Goal: Transaction & Acquisition: Purchase product/service

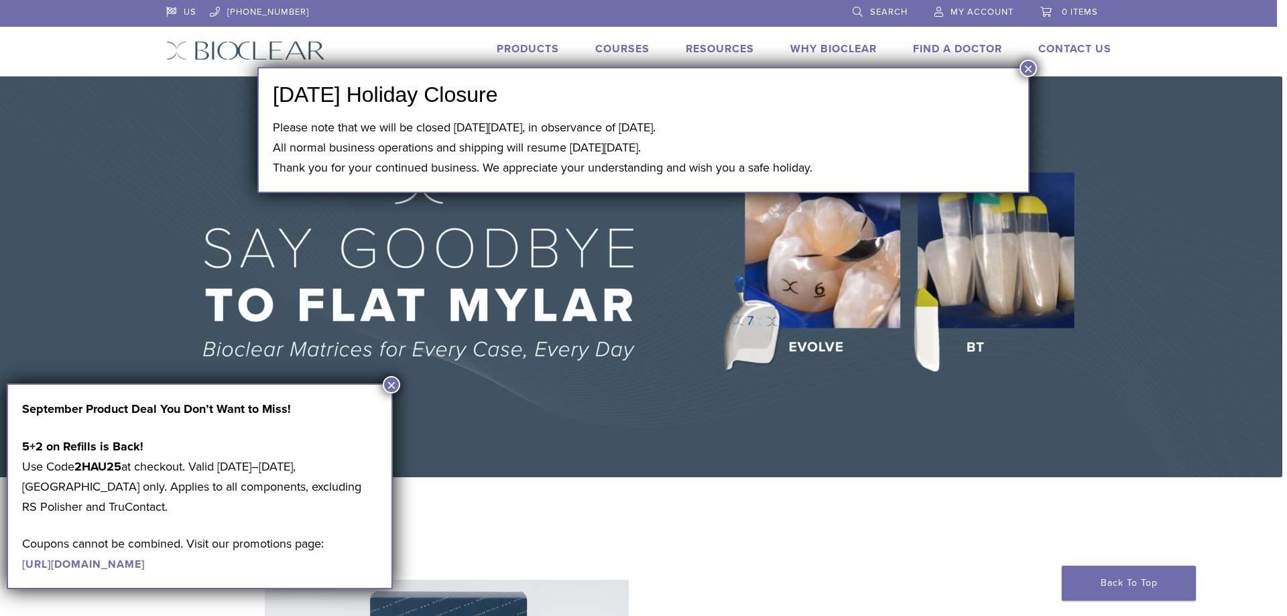
click at [1029, 64] on button "×" at bounding box center [1027, 68] width 17 height 17
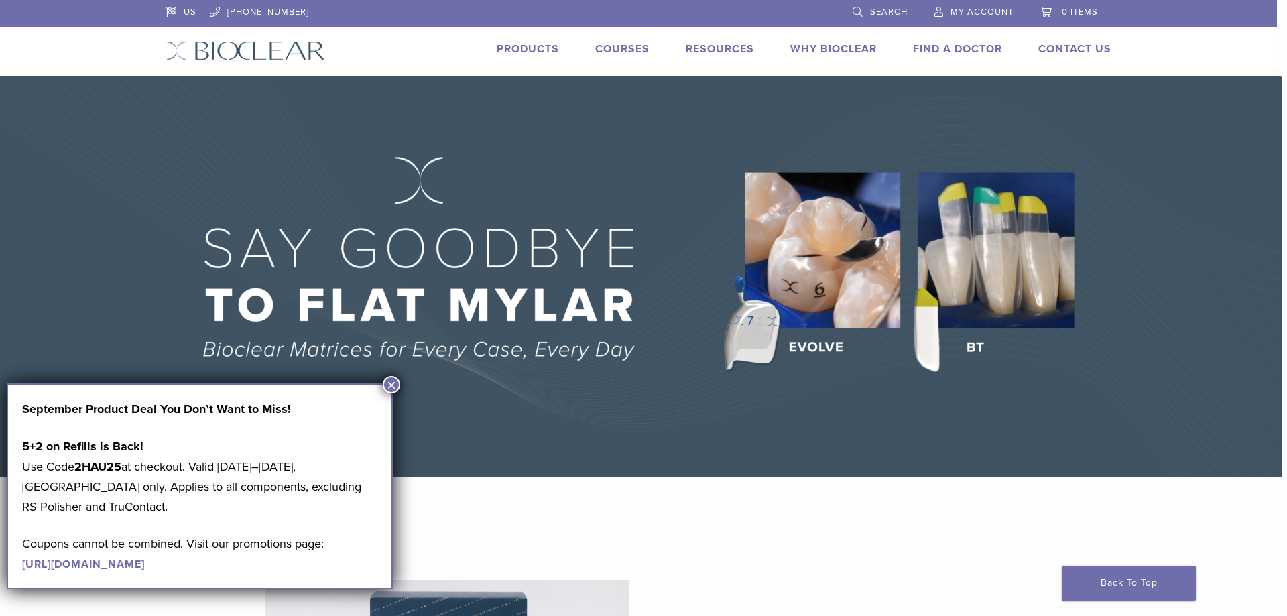
click at [393, 378] on button "×" at bounding box center [391, 384] width 17 height 17
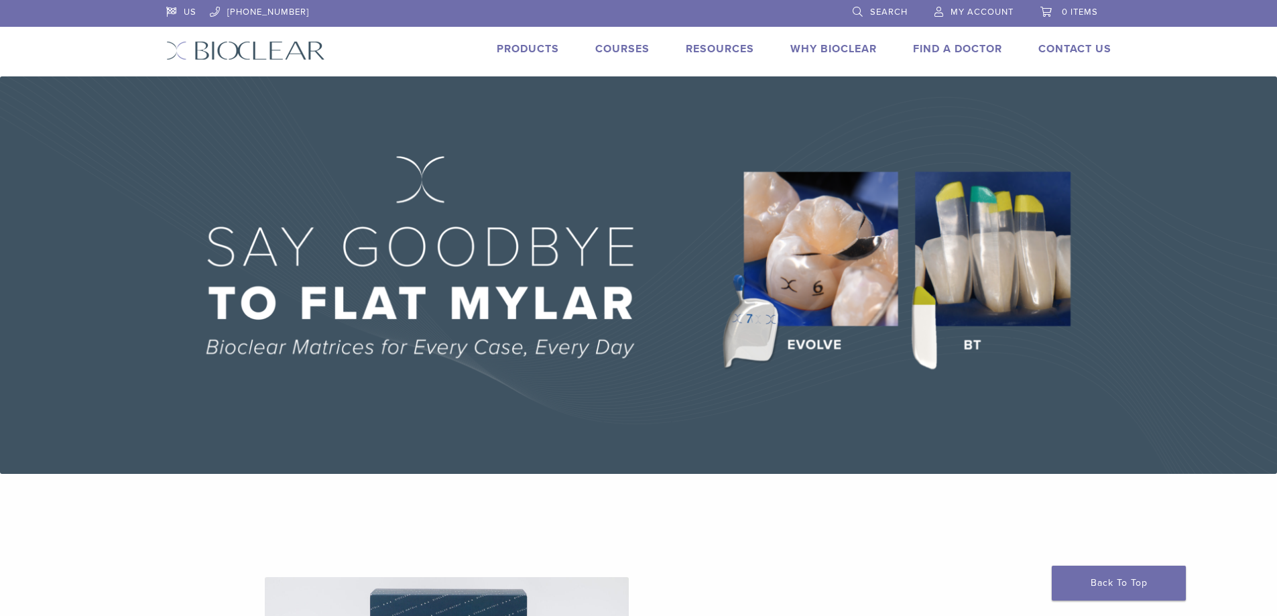
click at [990, 11] on span "My Account" at bounding box center [981, 12] width 63 height 11
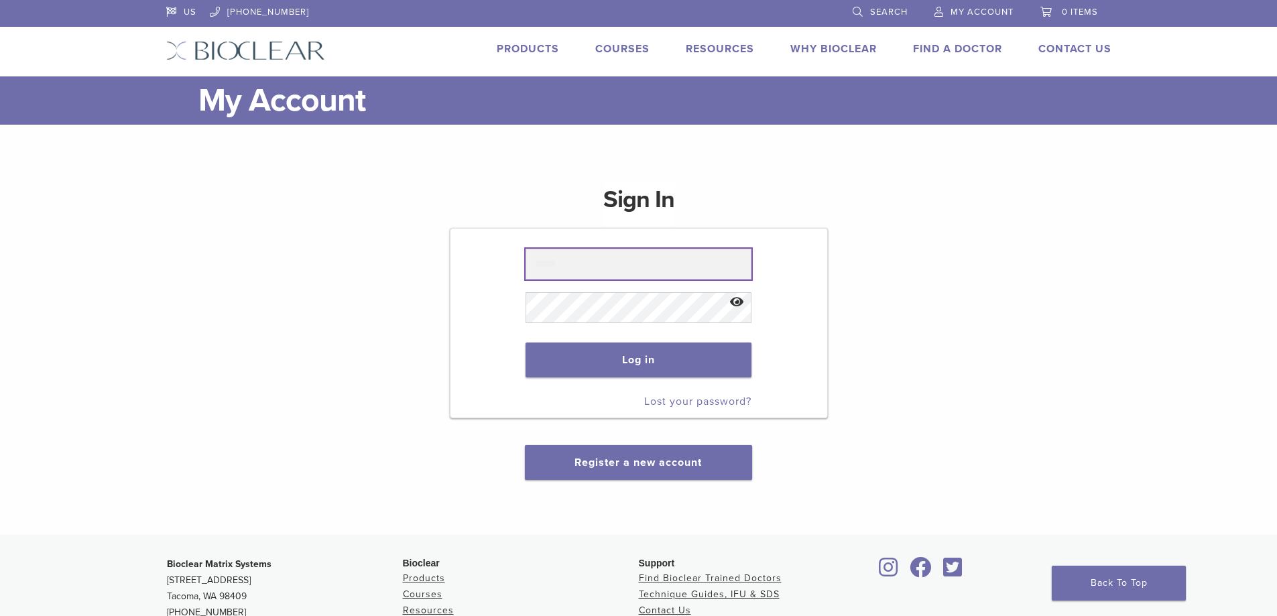
click at [621, 267] on input "text" at bounding box center [638, 264] width 226 height 31
type input "**********"
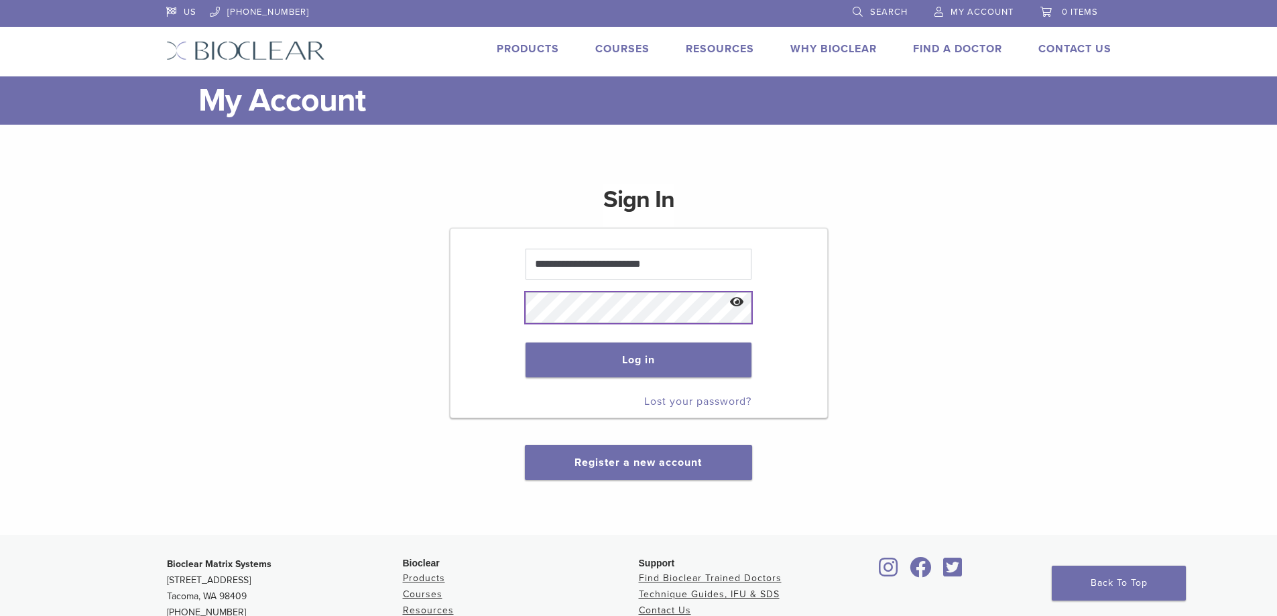
click at [525, 342] on button "Log in" at bounding box center [638, 359] width 226 height 35
click at [576, 363] on button "Log in" at bounding box center [638, 359] width 226 height 35
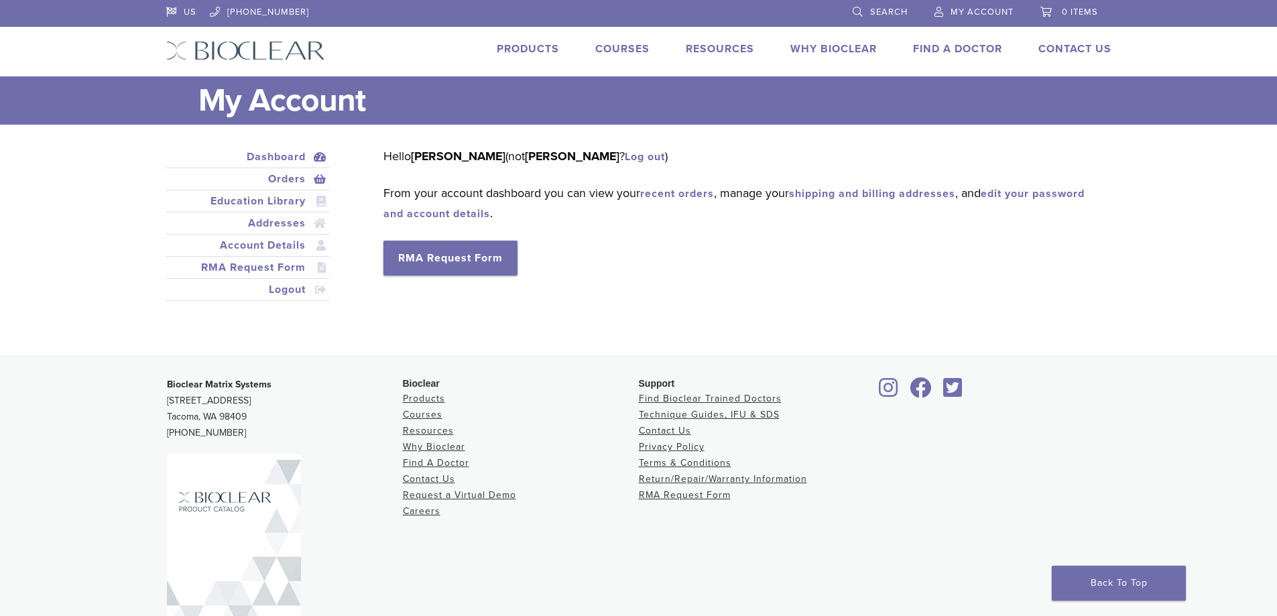
click at [277, 181] on link "Orders" at bounding box center [248, 179] width 158 height 16
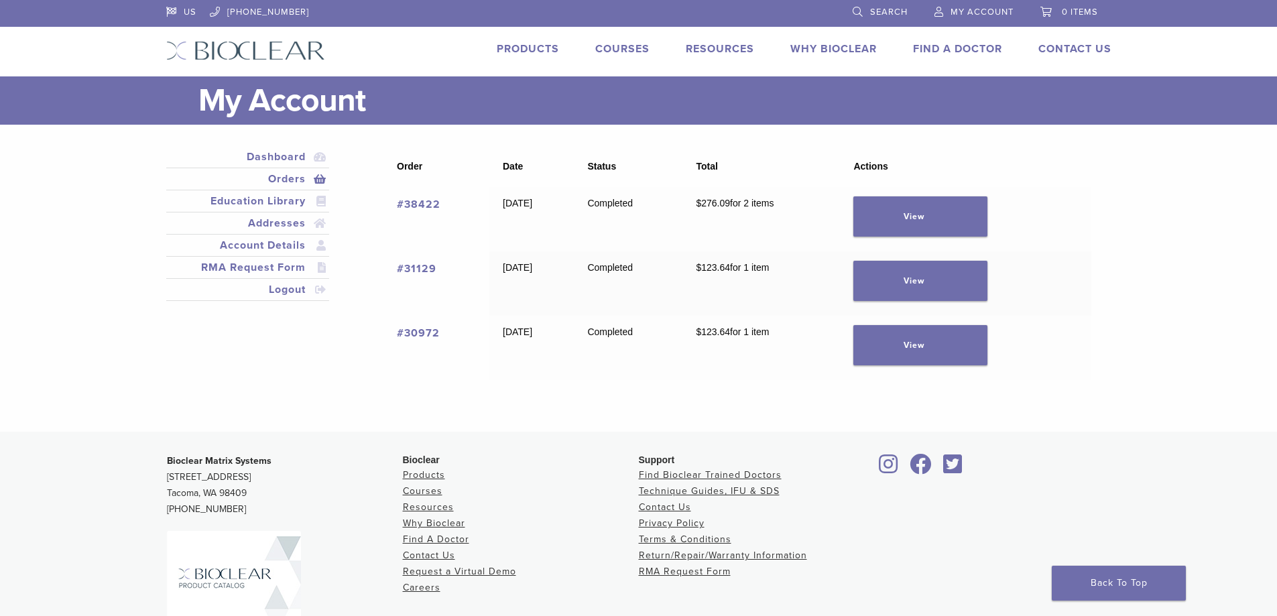
click at [432, 204] on link "#38422" at bounding box center [419, 204] width 44 height 13
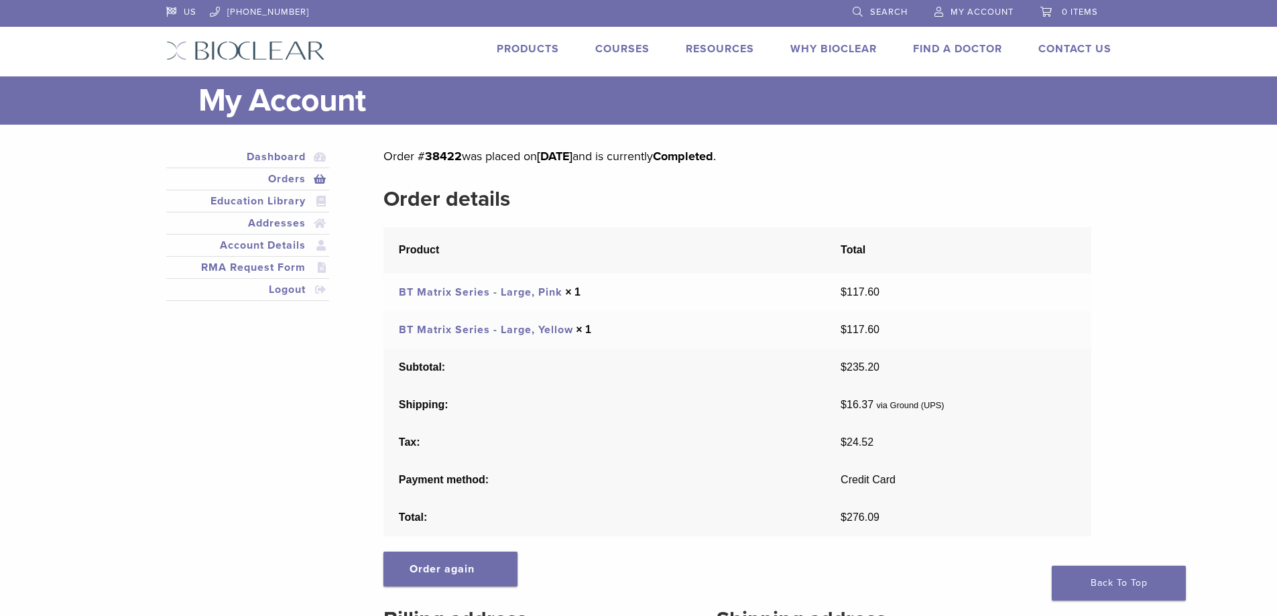
click at [512, 289] on link "BT Matrix Series - Large, Pink" at bounding box center [481, 291] width 164 height 13
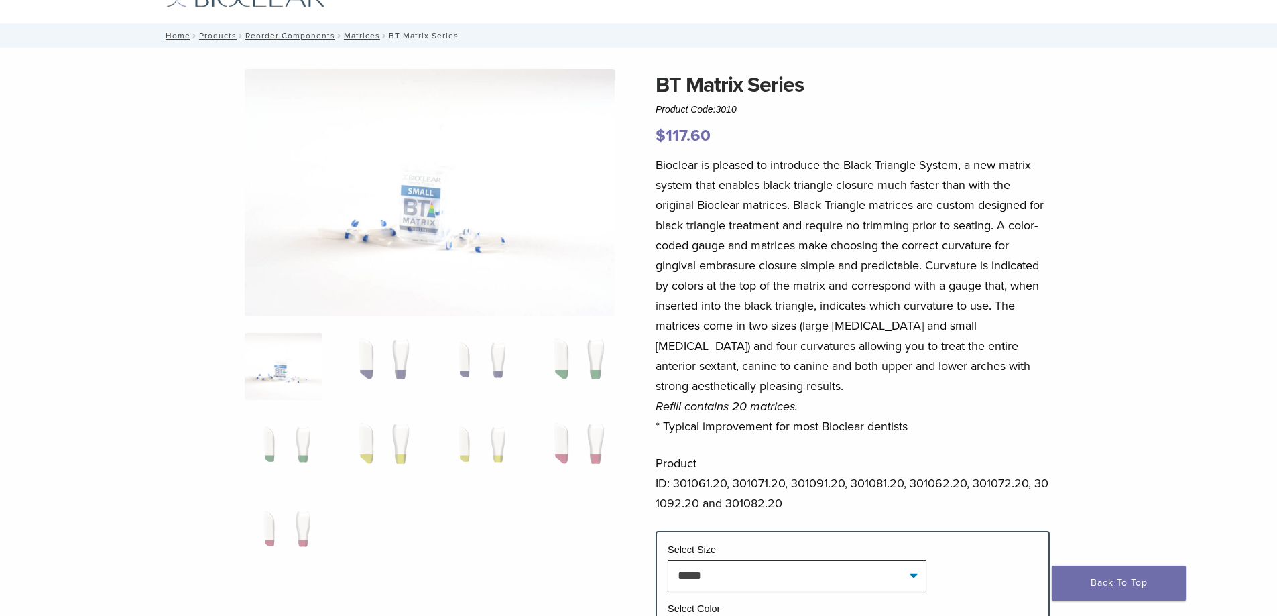
scroll to position [134, 0]
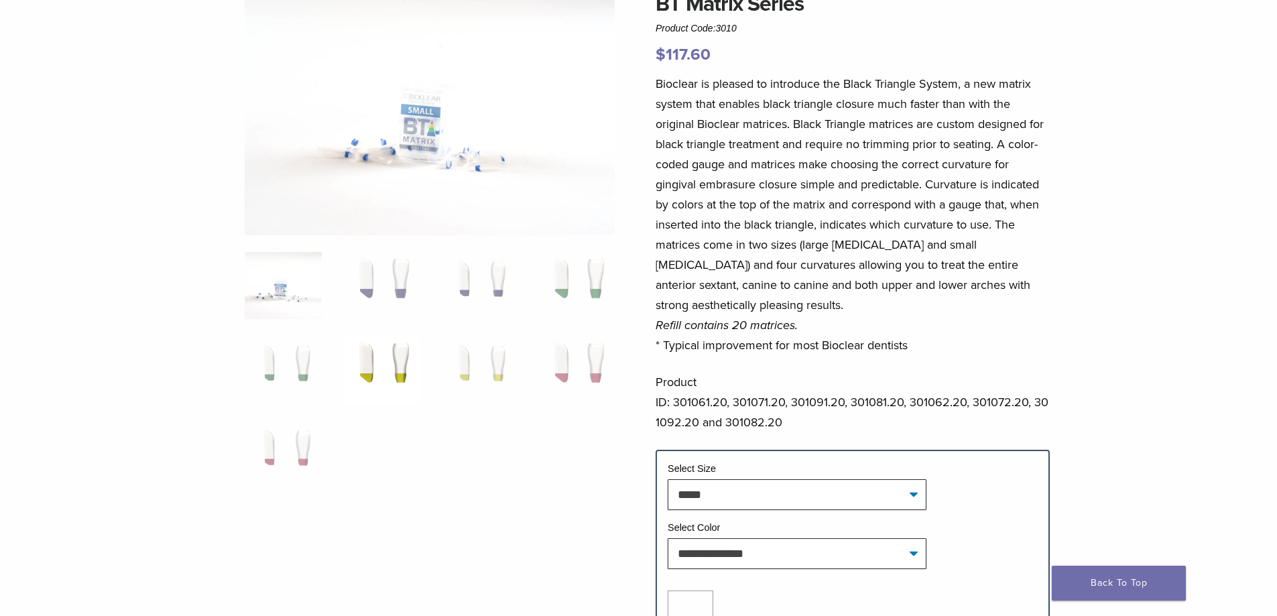
click at [393, 350] on img at bounding box center [380, 369] width 77 height 67
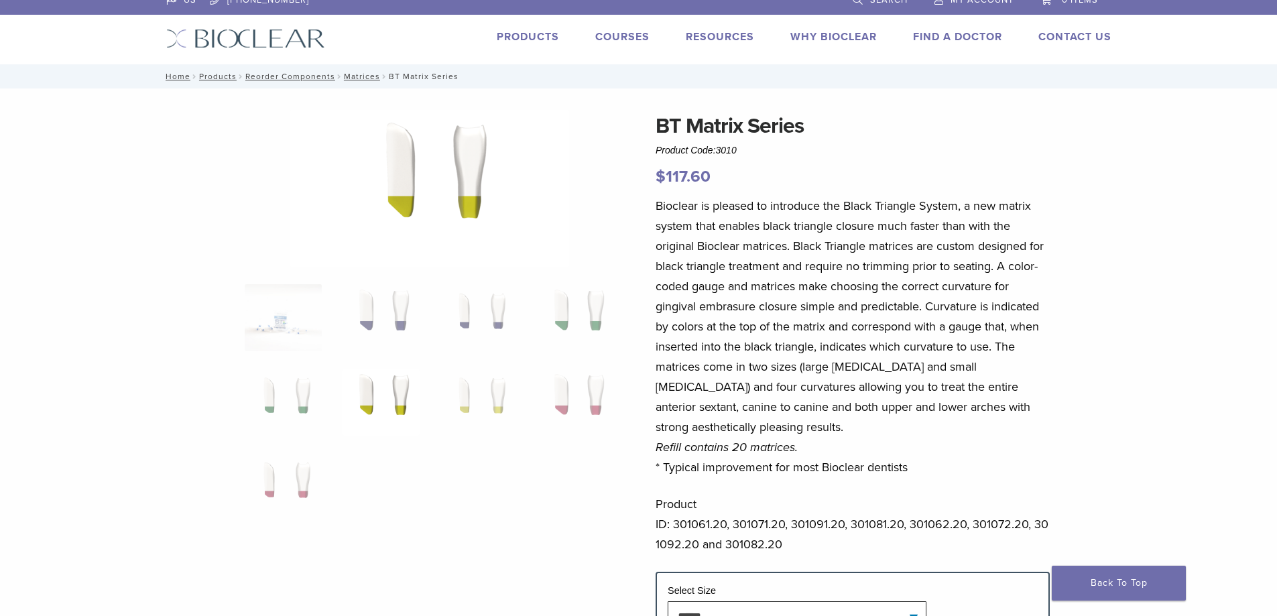
scroll to position [0, 0]
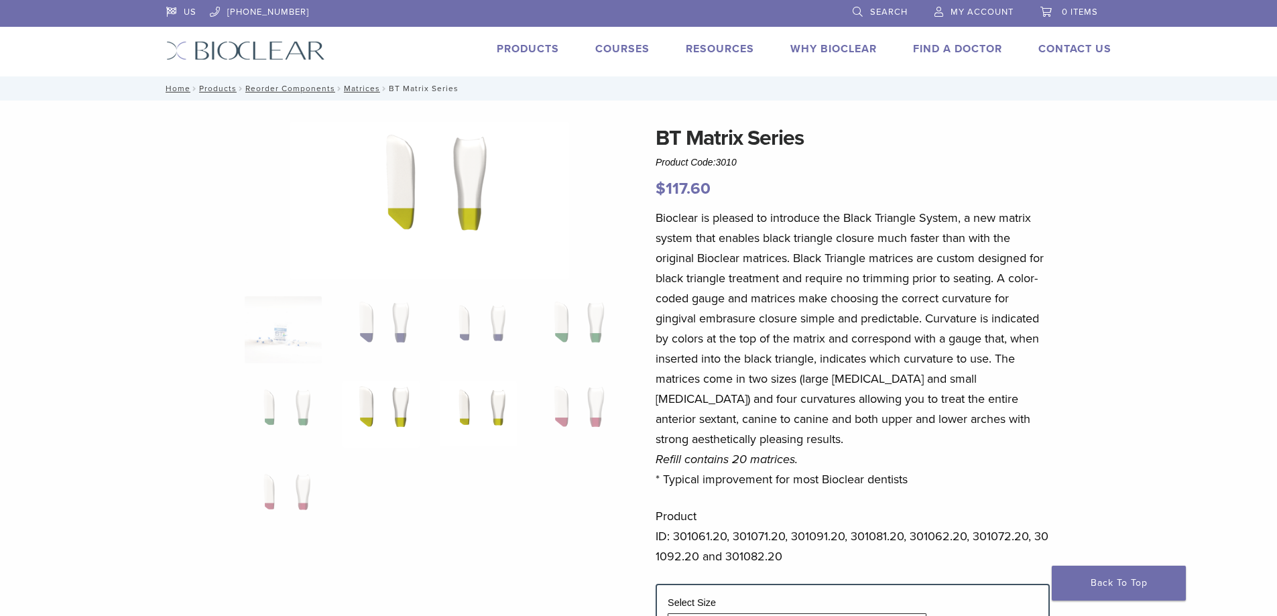
click at [453, 406] on img at bounding box center [478, 414] width 77 height 67
click at [397, 406] on img at bounding box center [380, 414] width 77 height 67
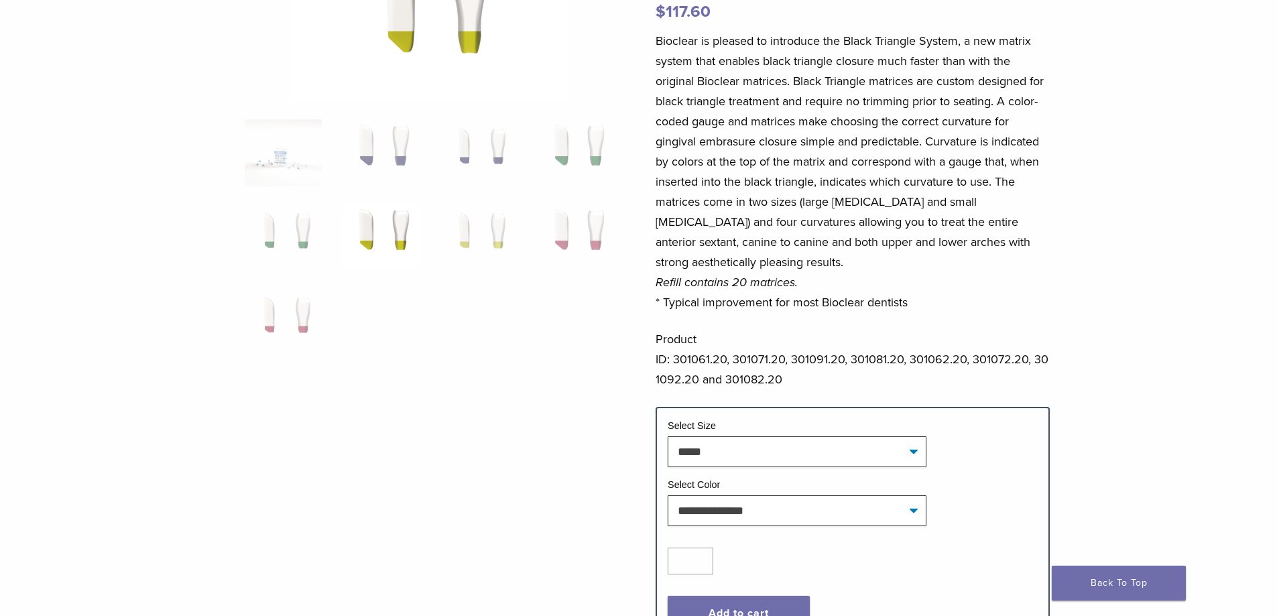
scroll to position [201, 0]
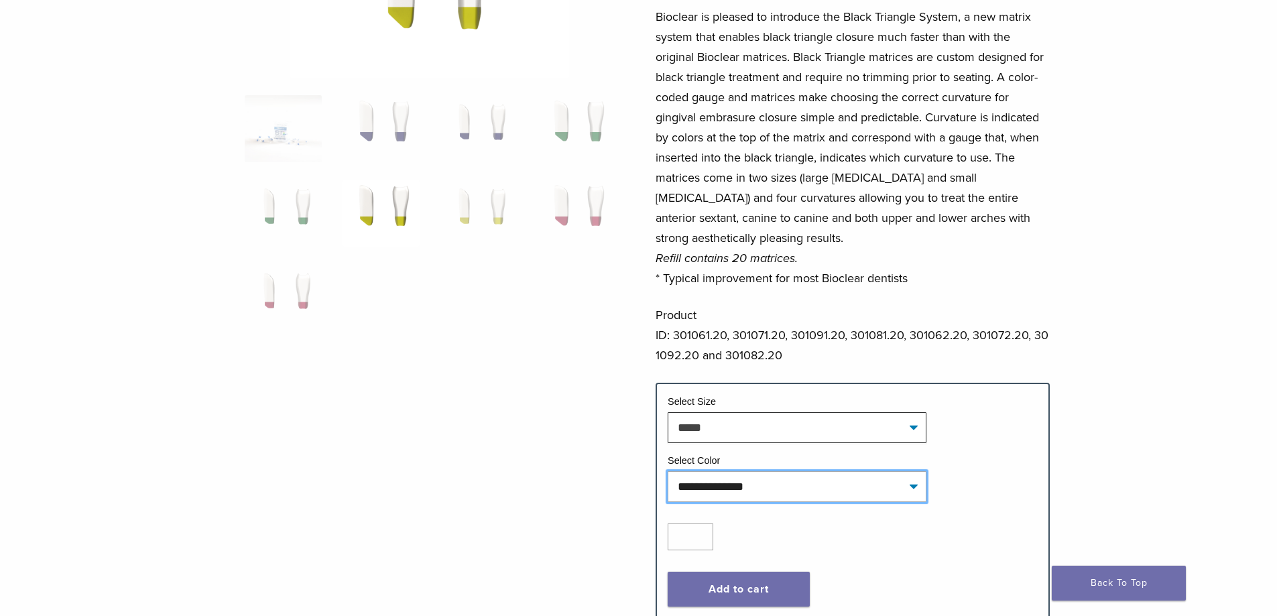
click at [732, 482] on select "**********" at bounding box center [796, 486] width 259 height 31
click at [667, 471] on select "**********" at bounding box center [796, 486] width 259 height 31
select select "****"
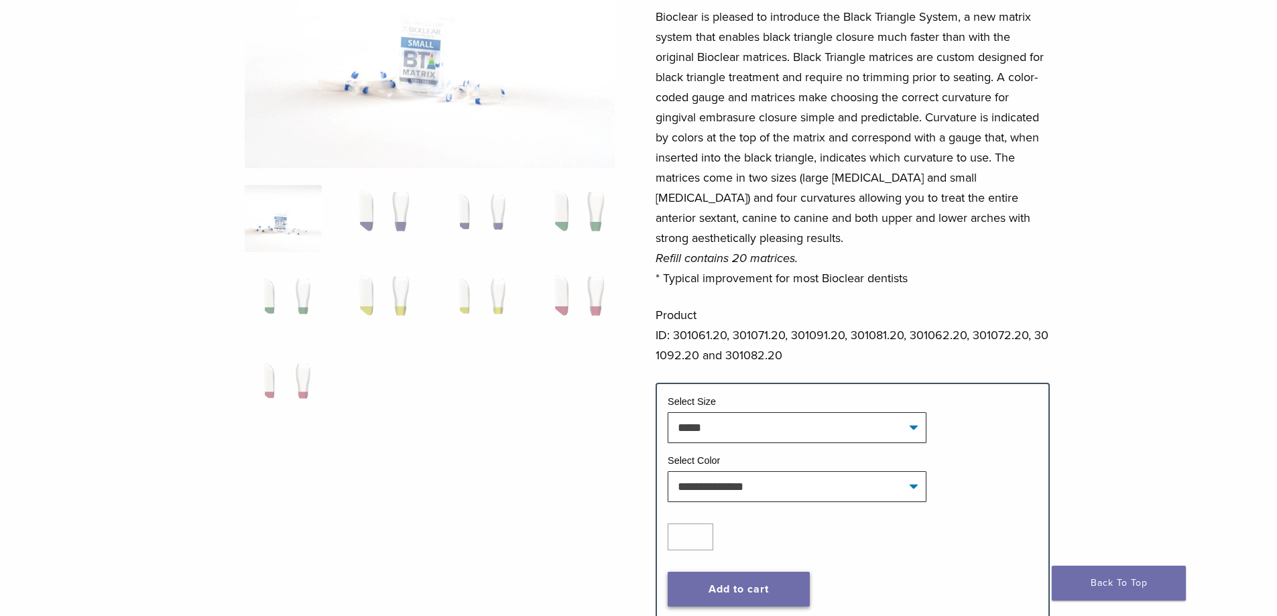
click at [765, 589] on button "Add to cart" at bounding box center [738, 589] width 142 height 35
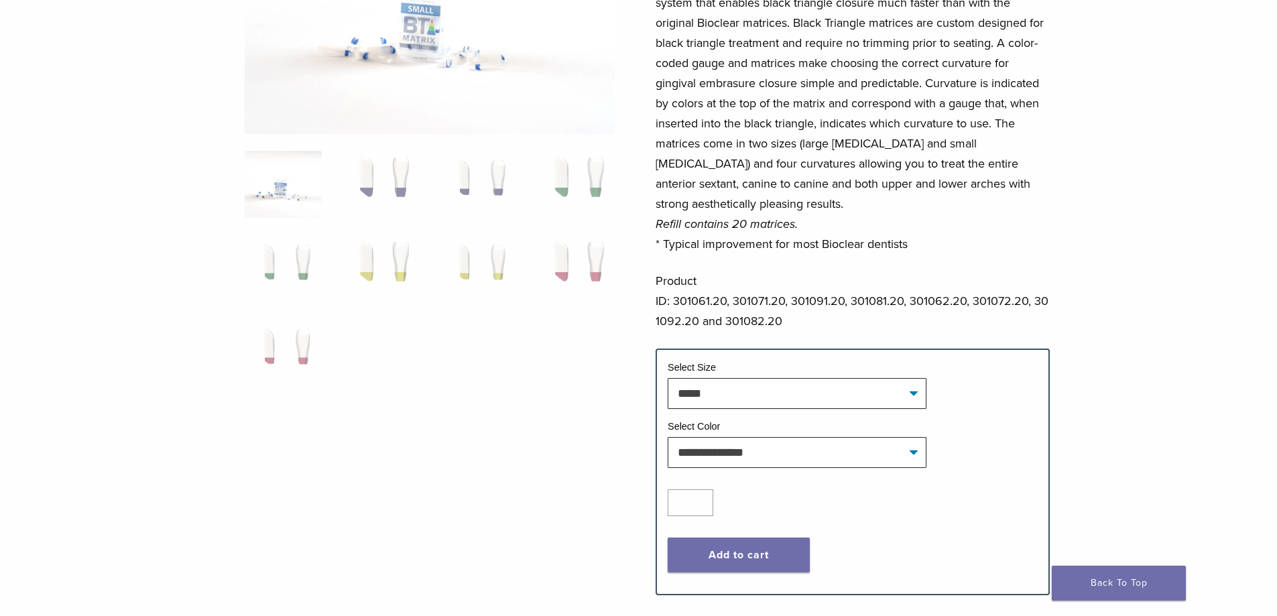
scroll to position [268, 0]
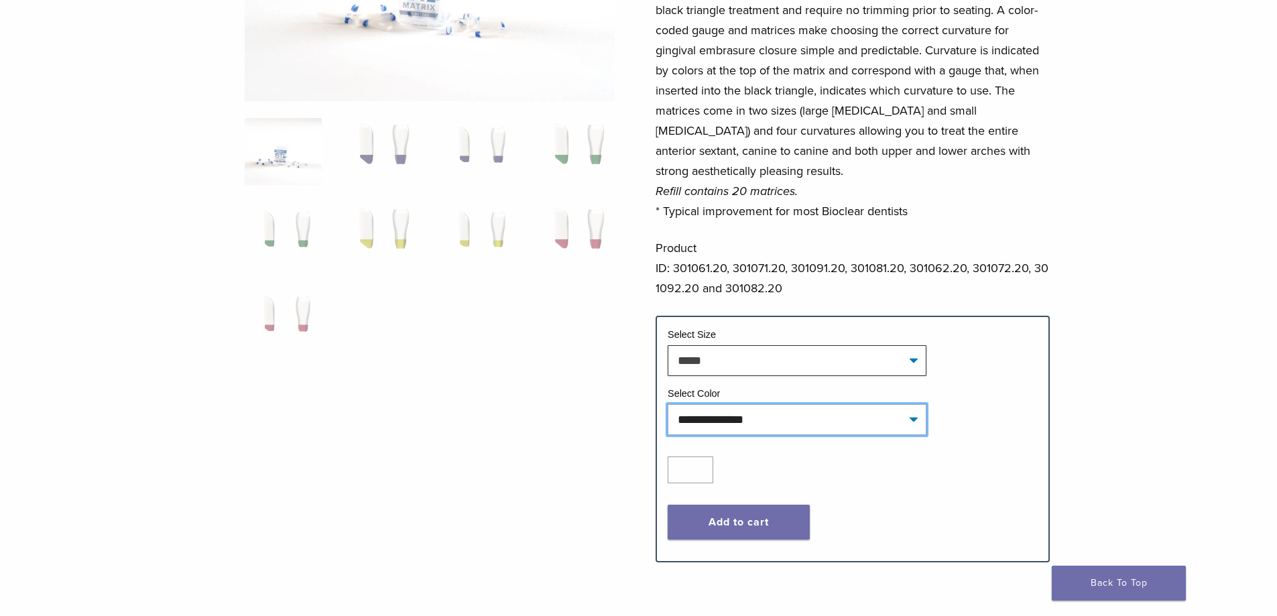
click at [743, 428] on select "**********" at bounding box center [796, 419] width 259 height 31
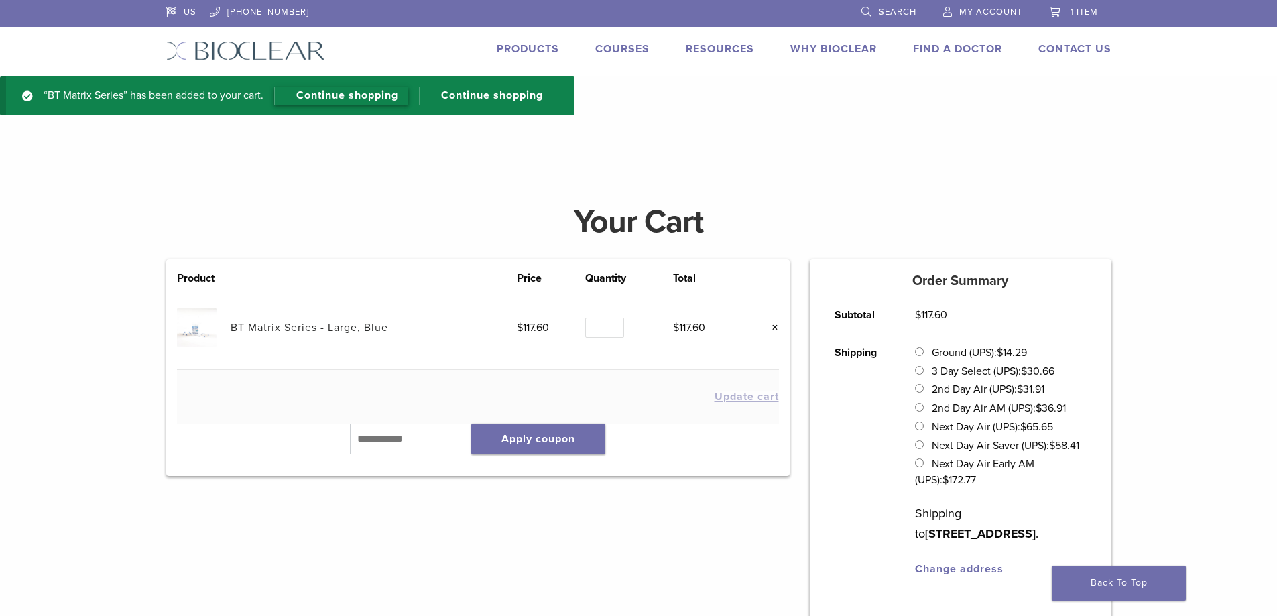
click at [377, 90] on link "Continue shopping" at bounding box center [341, 95] width 134 height 17
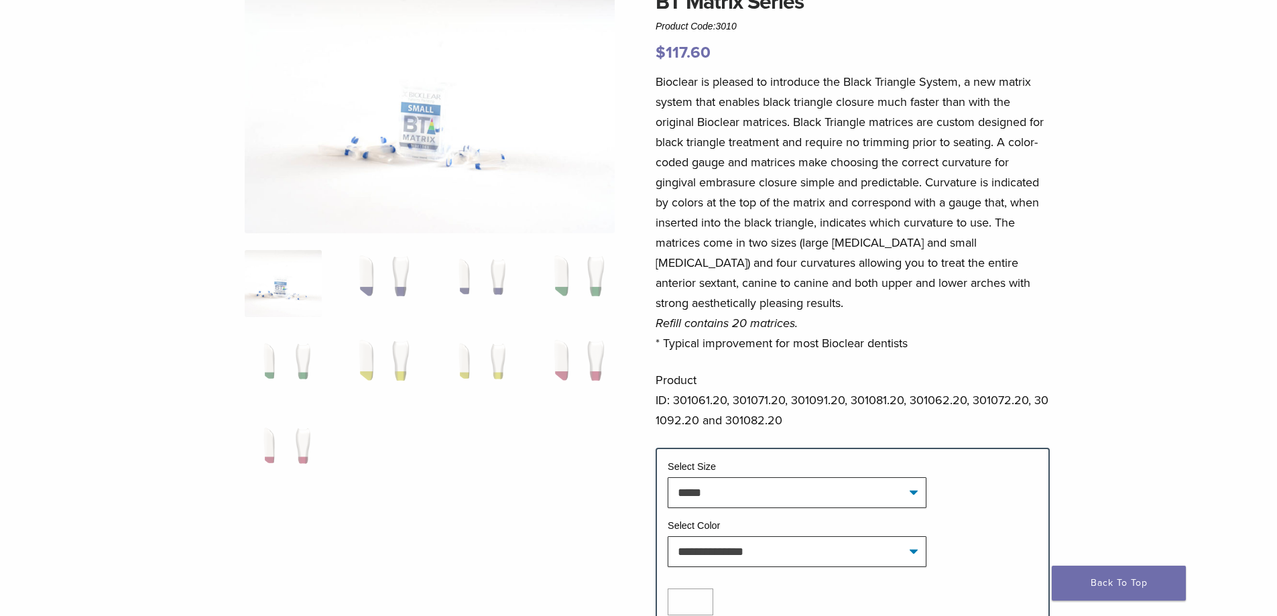
scroll to position [201, 0]
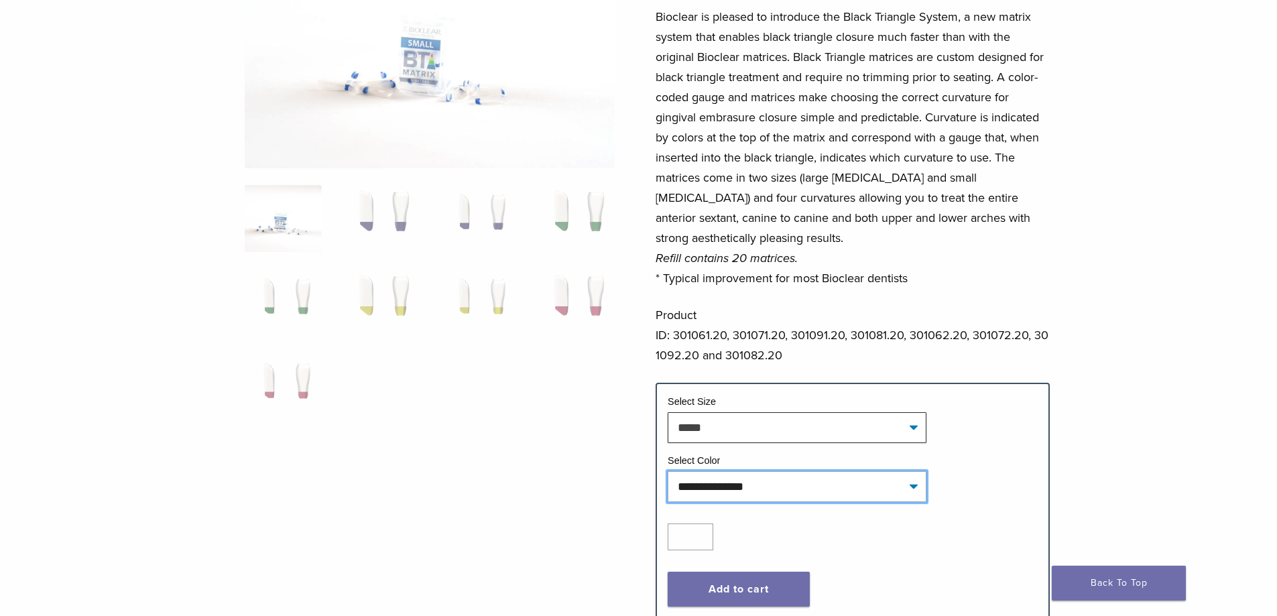
click at [768, 487] on select "**********" at bounding box center [796, 486] width 259 height 31
select select "******"
click at [667, 471] on select "**********" at bounding box center [796, 486] width 259 height 31
click at [752, 586] on button "Add to cart" at bounding box center [738, 589] width 142 height 35
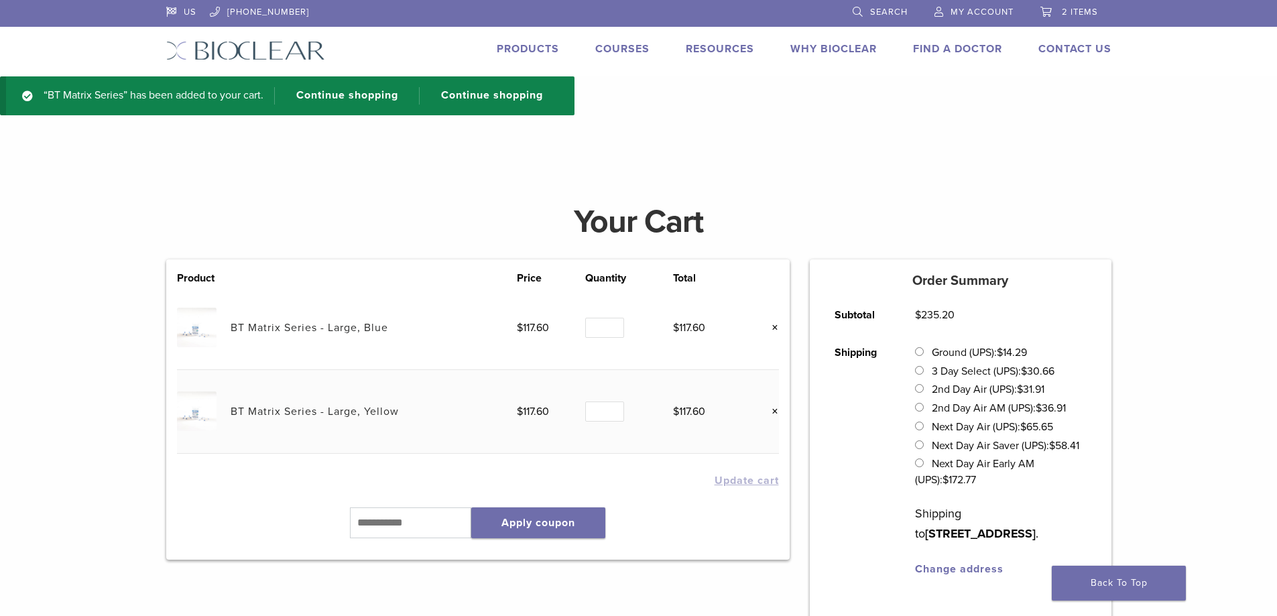
scroll to position [67, 0]
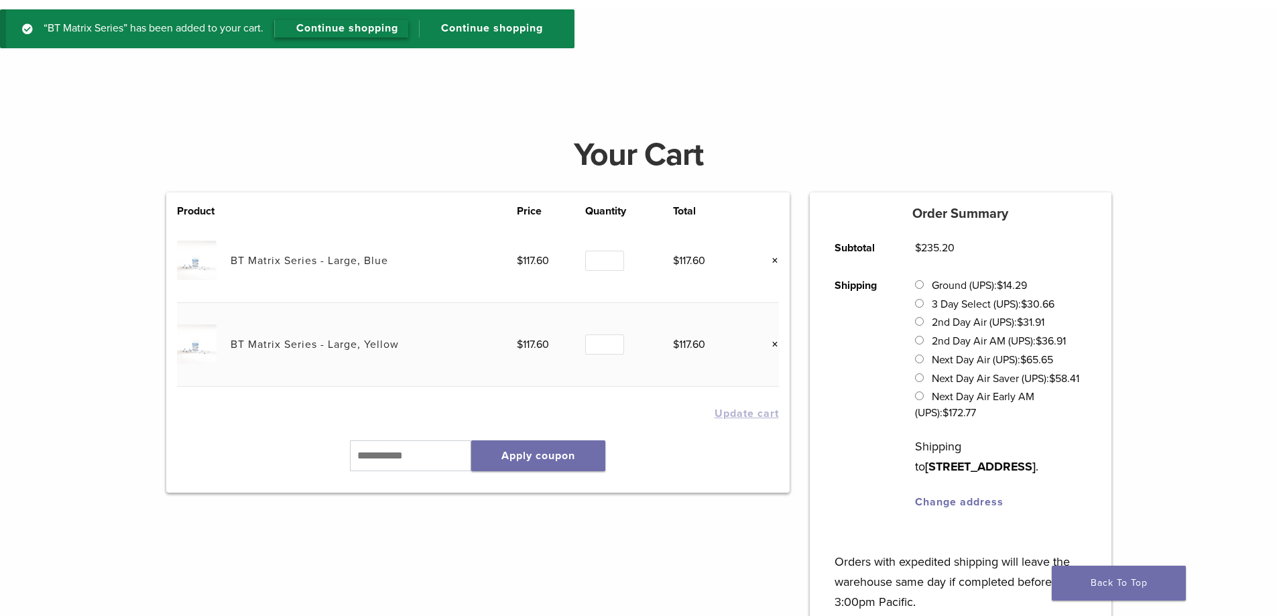
click at [403, 22] on link "Continue shopping" at bounding box center [341, 28] width 134 height 17
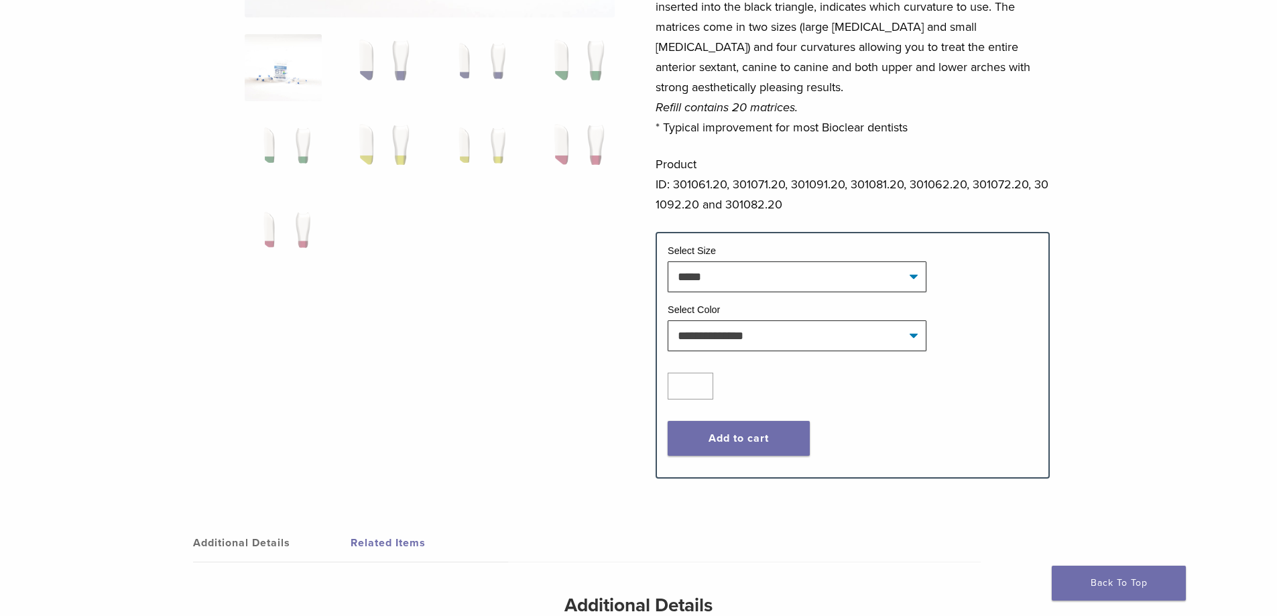
scroll to position [402, 0]
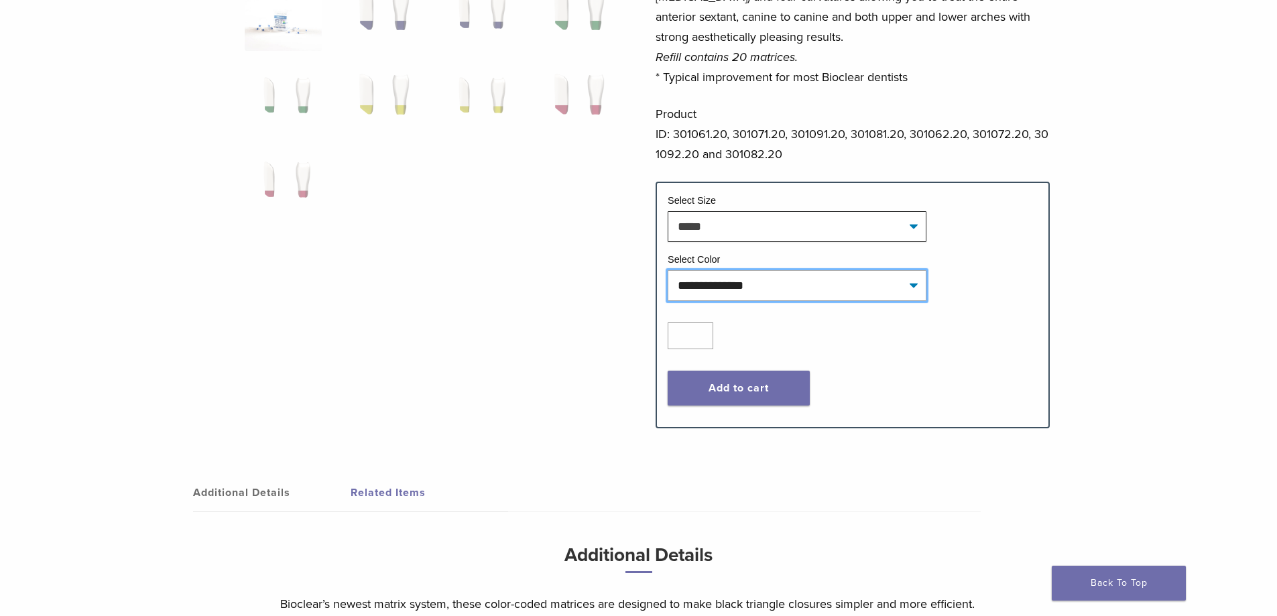
click at [777, 287] on select "**********" at bounding box center [796, 285] width 259 height 31
click at [667, 270] on select "**********" at bounding box center [796, 285] width 259 height 31
select select "*****"
click at [749, 387] on button "Add to cart" at bounding box center [738, 388] width 142 height 35
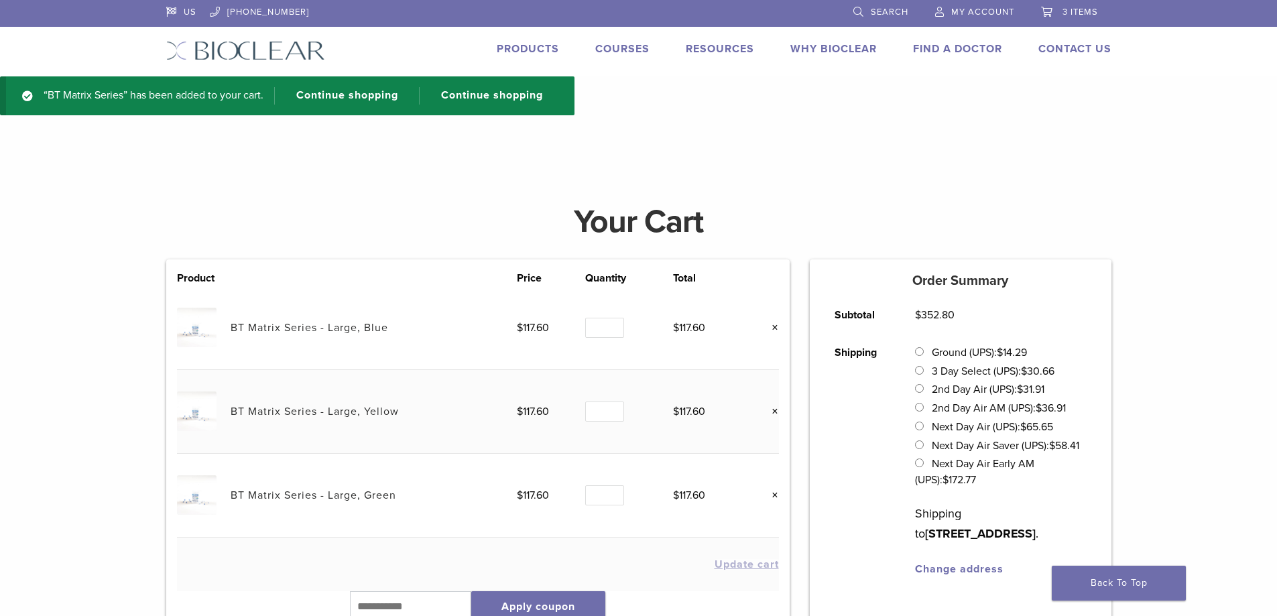
click at [533, 46] on link "Products" at bounding box center [528, 48] width 62 height 13
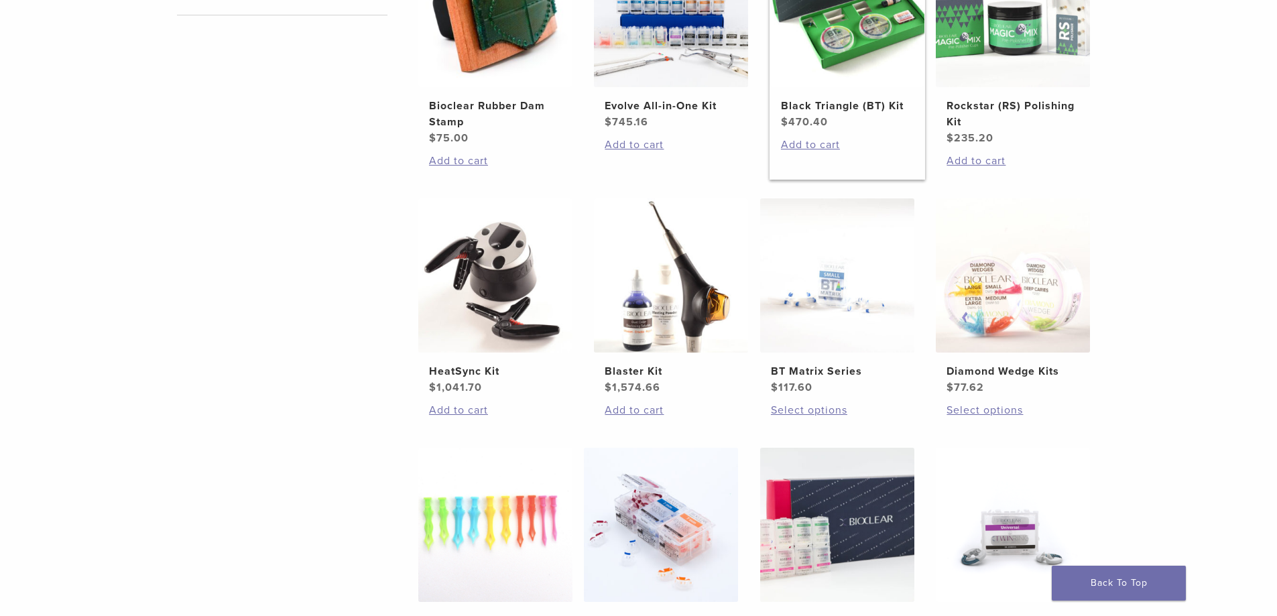
scroll to position [469, 0]
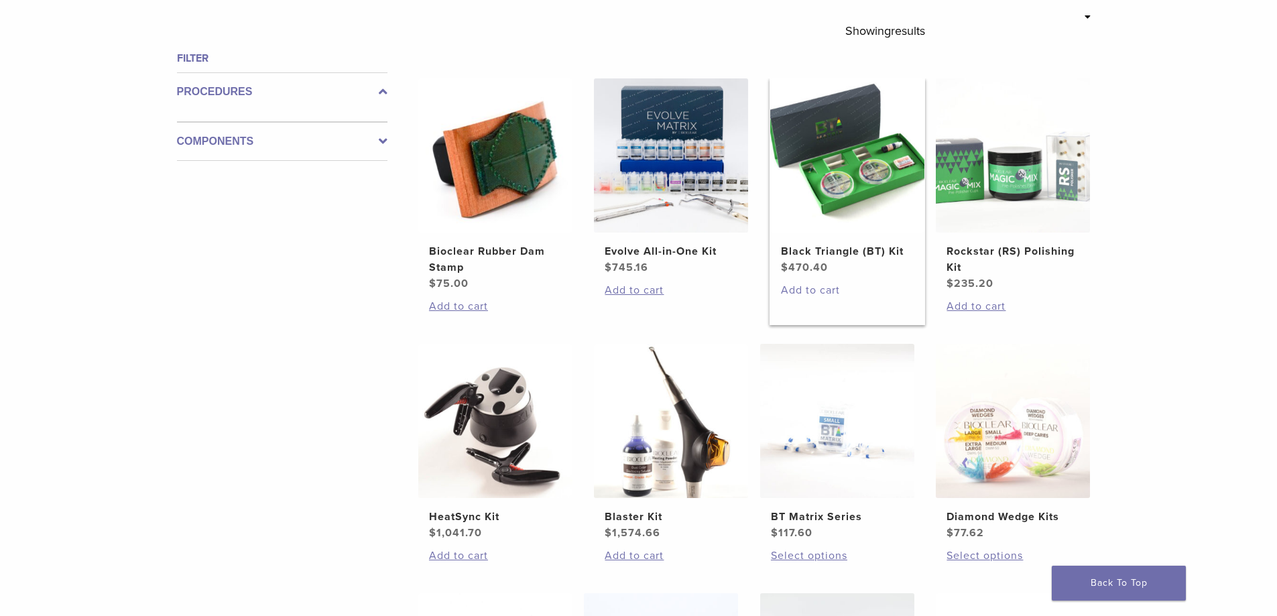
click at [815, 287] on link "Add to cart" at bounding box center [847, 290] width 133 height 16
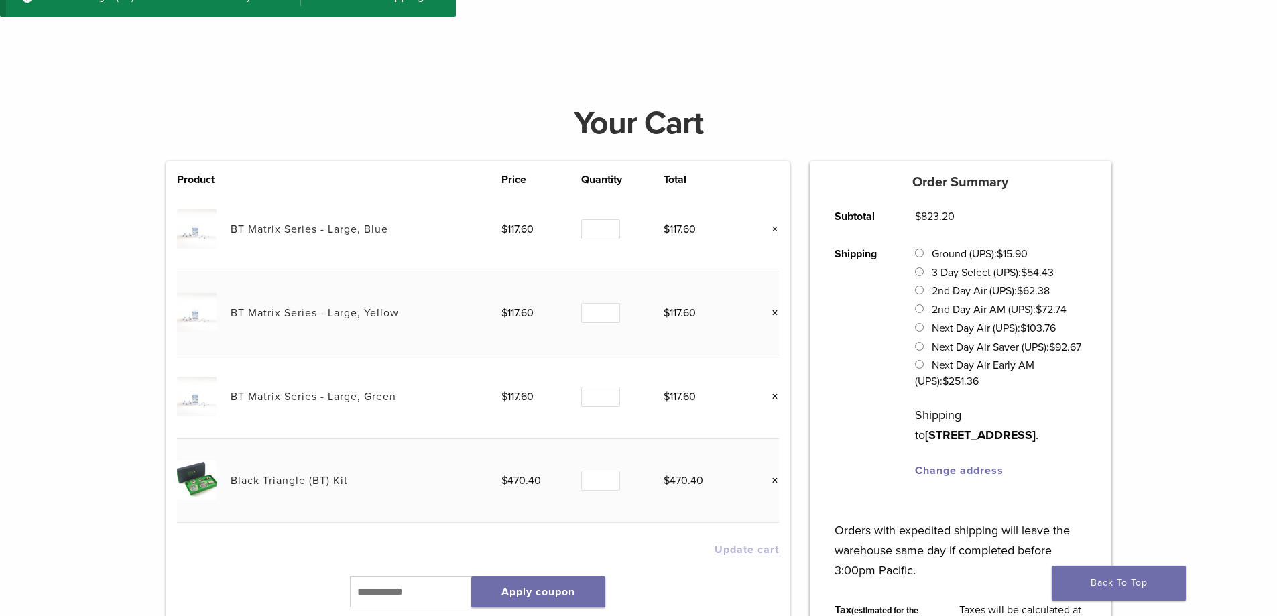
scroll to position [134, 0]
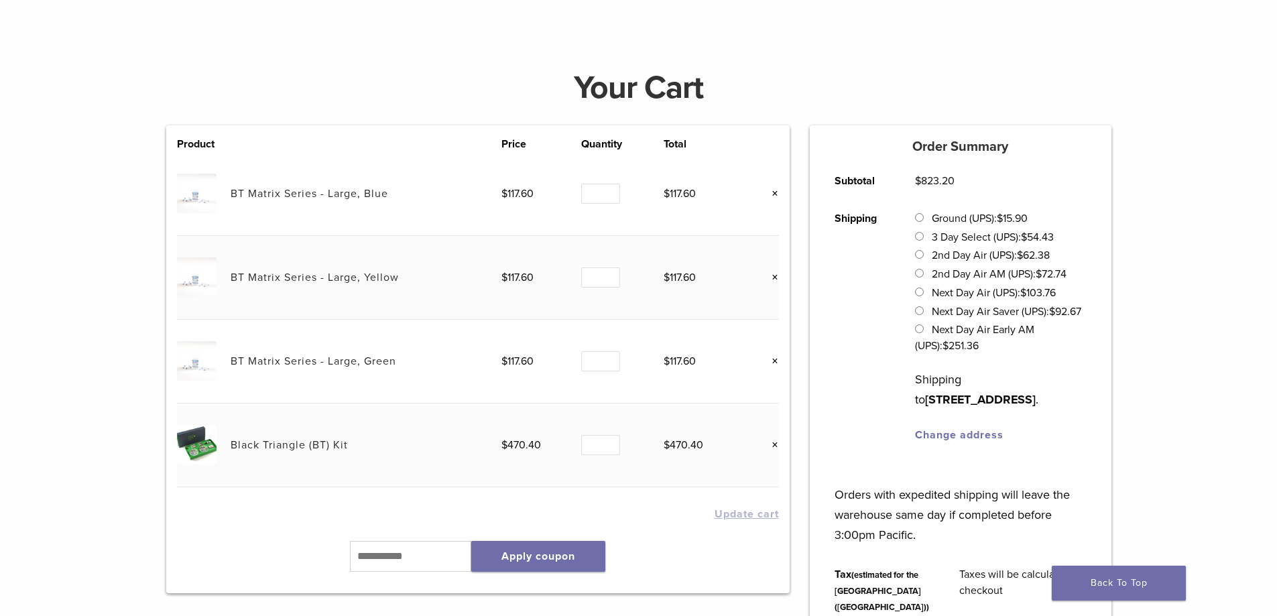
click at [775, 189] on link "×" at bounding box center [769, 193] width 17 height 17
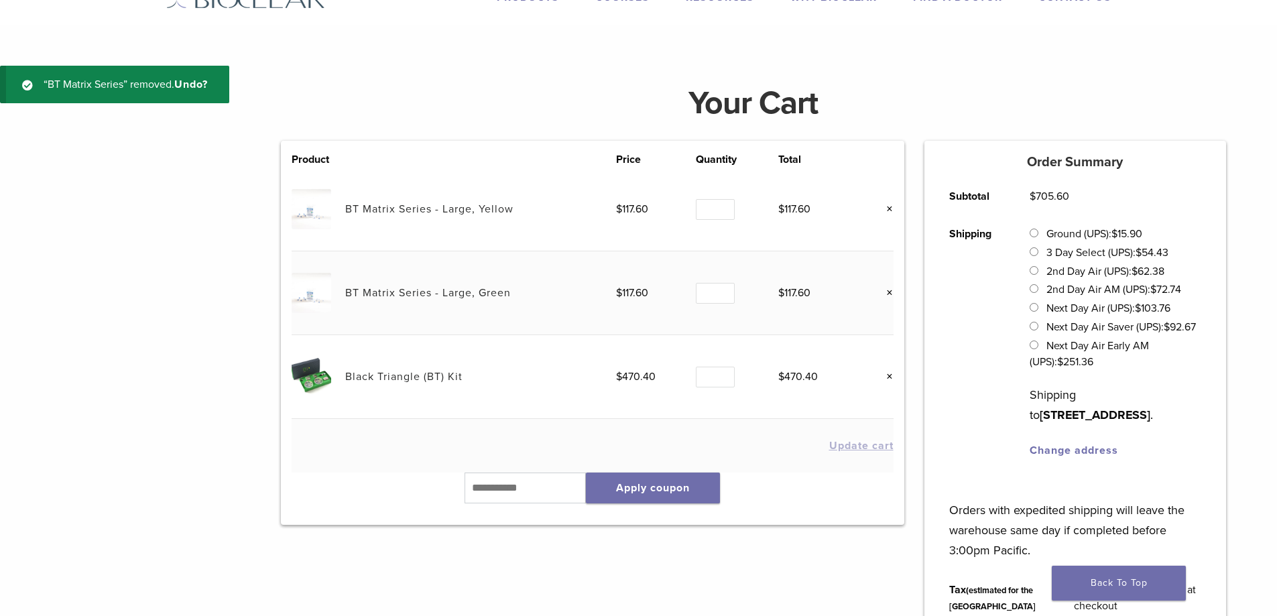
scroll to position [50, 0]
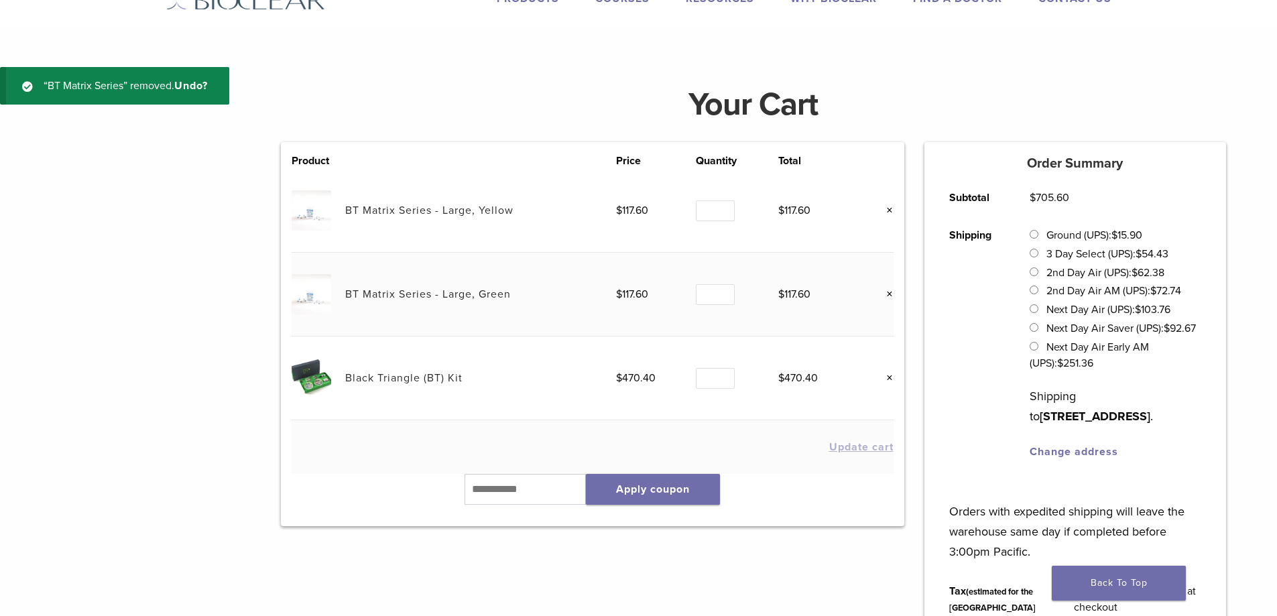
click at [888, 210] on link "×" at bounding box center [884, 210] width 17 height 17
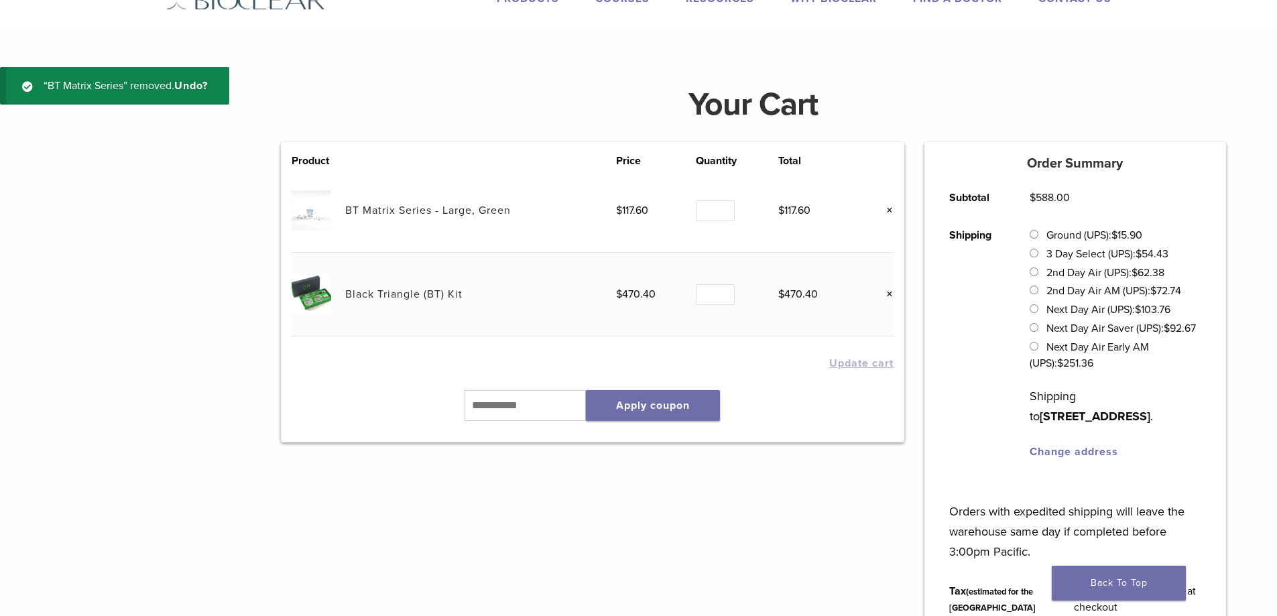
click at [893, 210] on link "×" at bounding box center [884, 210] width 17 height 17
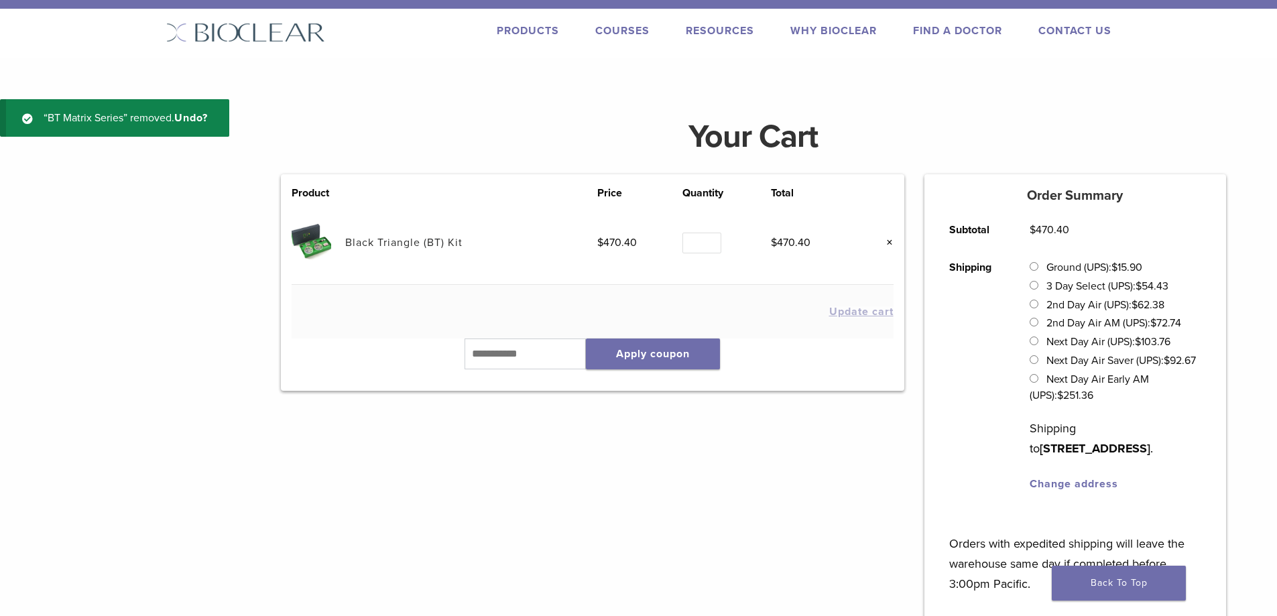
scroll to position [0, 0]
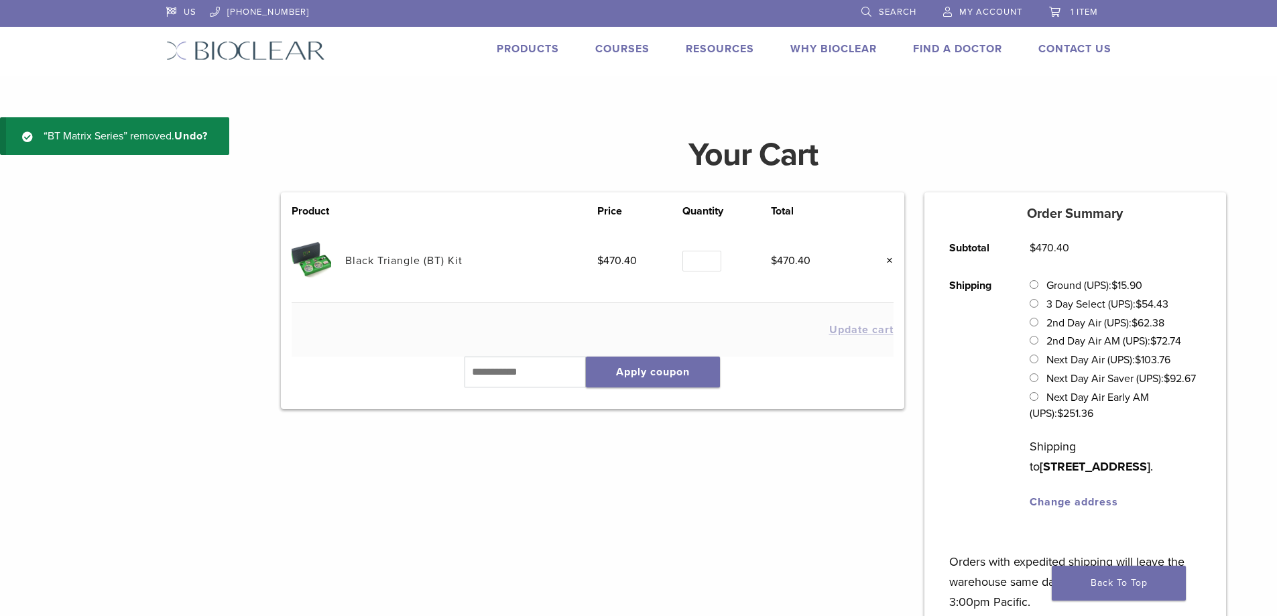
click at [975, 7] on span "My Account" at bounding box center [990, 12] width 63 height 11
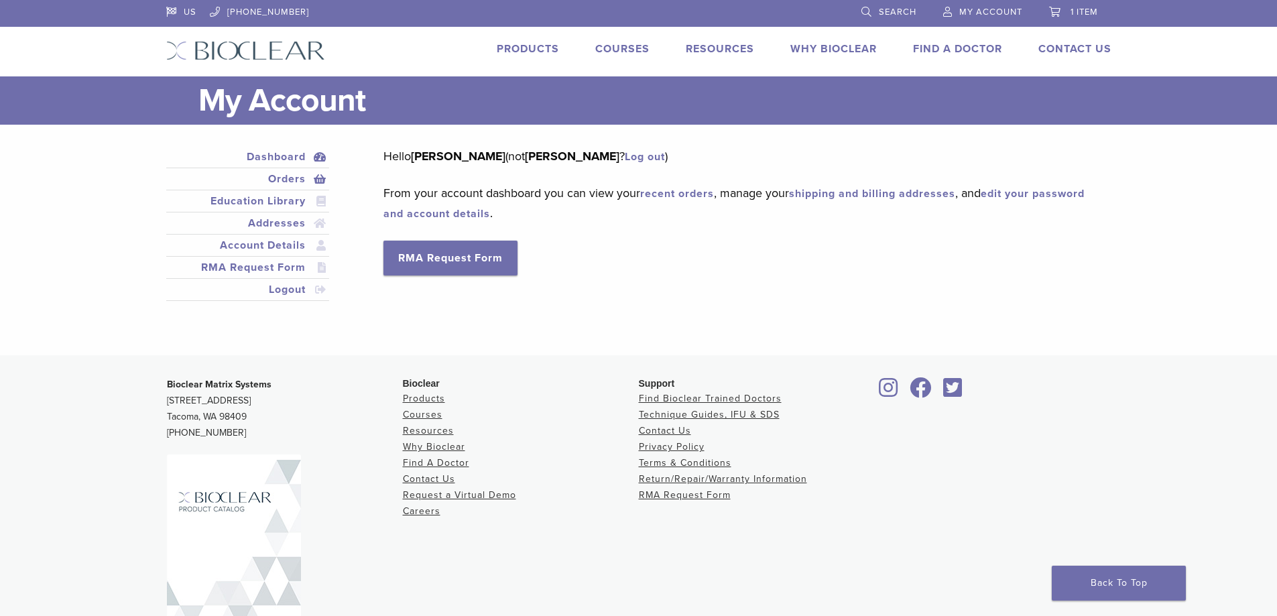
click at [287, 182] on link "Orders" at bounding box center [248, 179] width 158 height 16
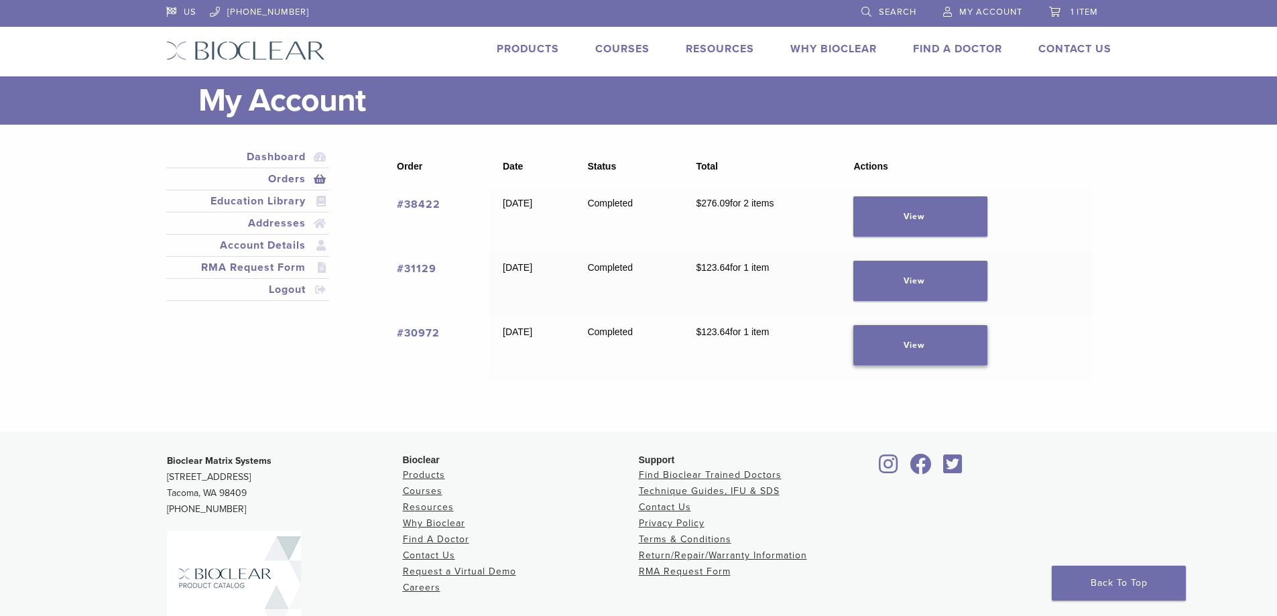
click at [916, 355] on link "View" at bounding box center [920, 345] width 134 height 40
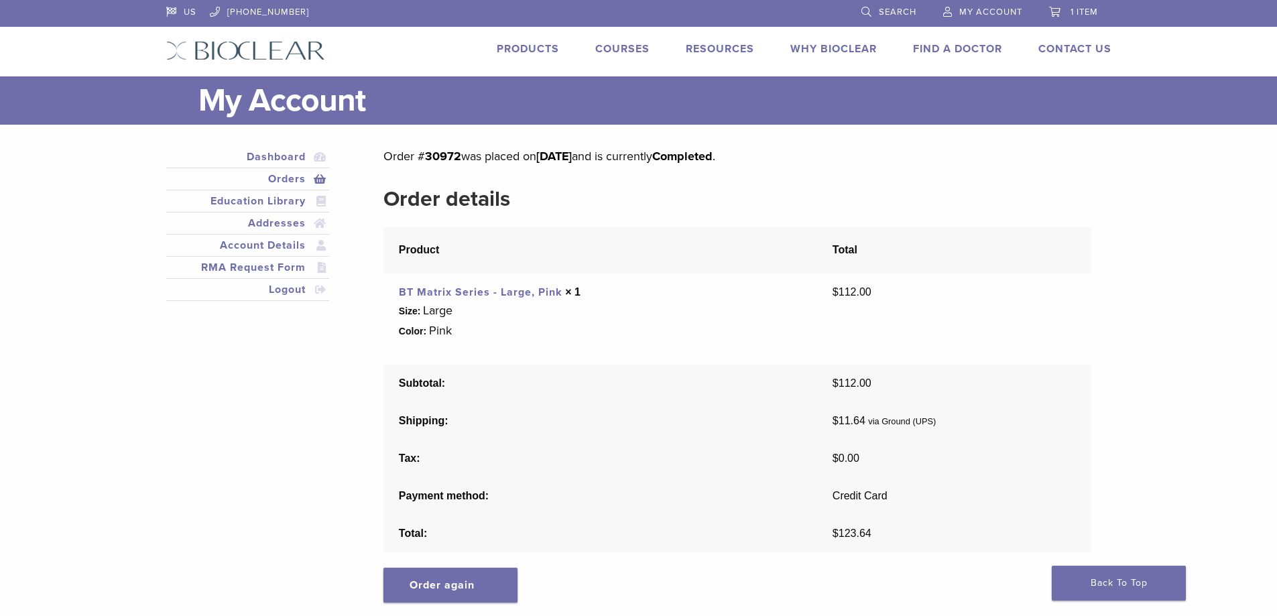
click at [1064, 8] on link "1 item" at bounding box center [1073, 10] width 49 height 20
click at [1066, 7] on link "1 item" at bounding box center [1073, 10] width 49 height 20
click at [1076, 11] on span "1 item" at bounding box center [1083, 12] width 27 height 11
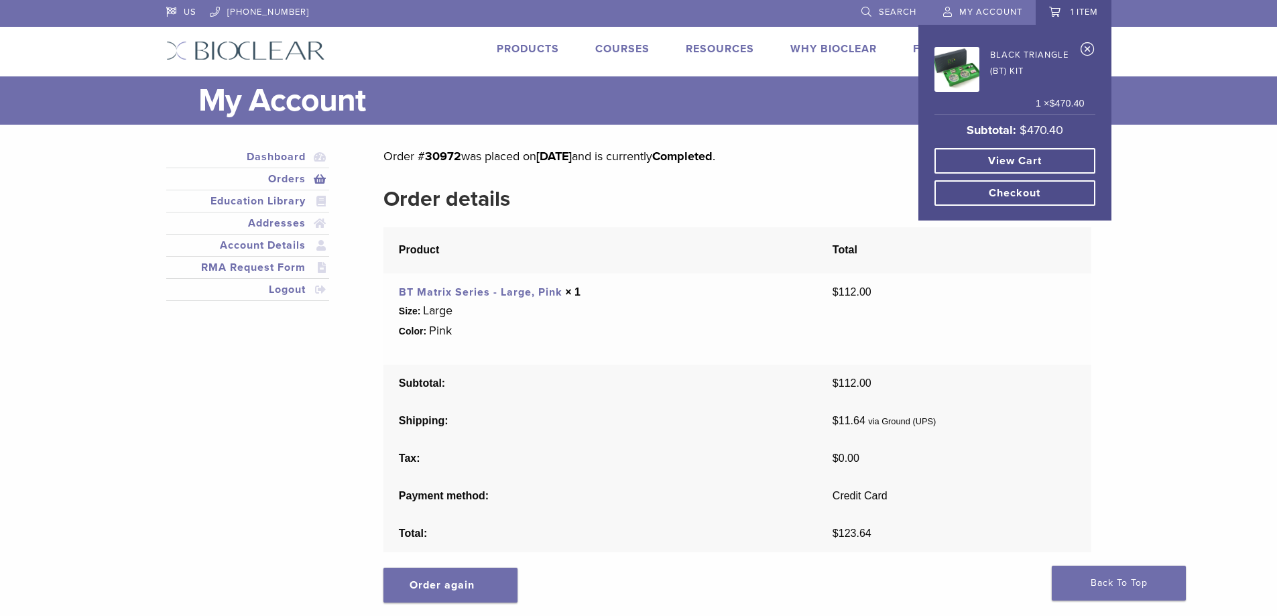
click at [1047, 157] on link "View cart" at bounding box center [1014, 160] width 161 height 25
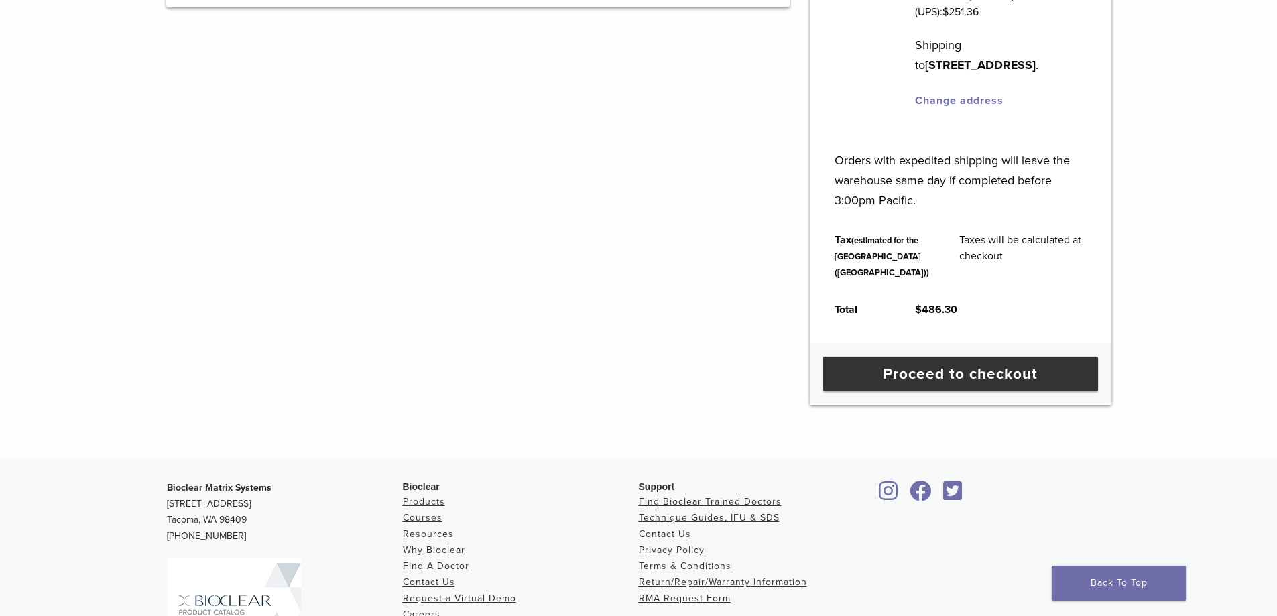
scroll to position [402, 0]
click at [990, 391] on link "Proceed to checkout" at bounding box center [960, 373] width 275 height 35
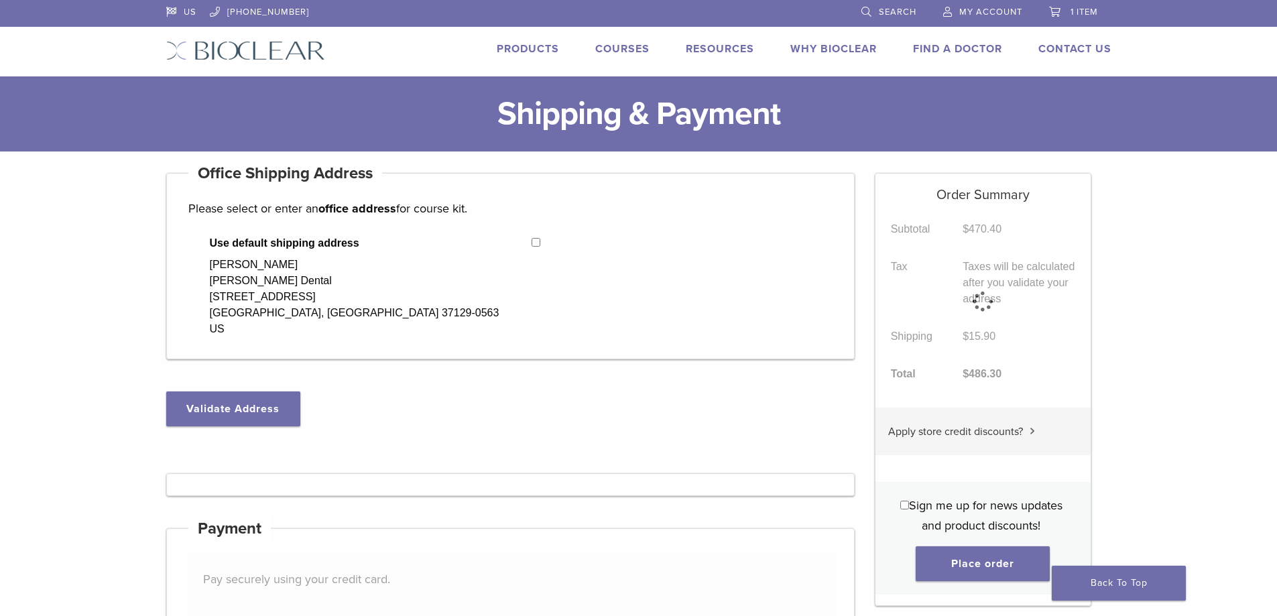
select select "**"
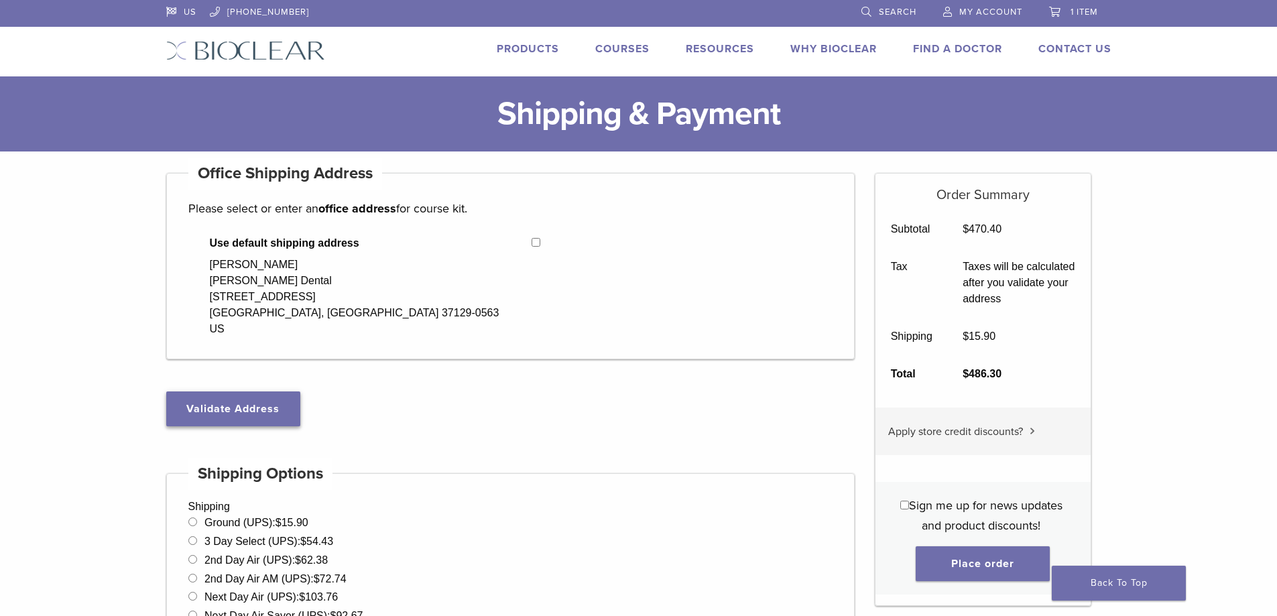
click at [273, 407] on button "Validate Address" at bounding box center [233, 408] width 134 height 35
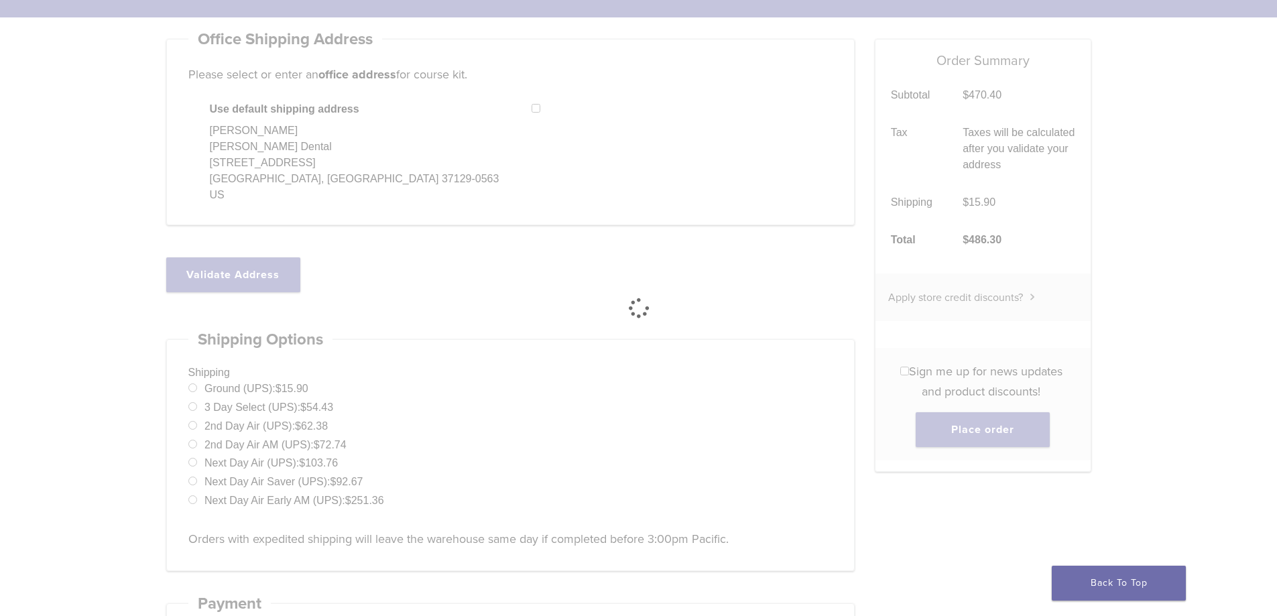
select select "**"
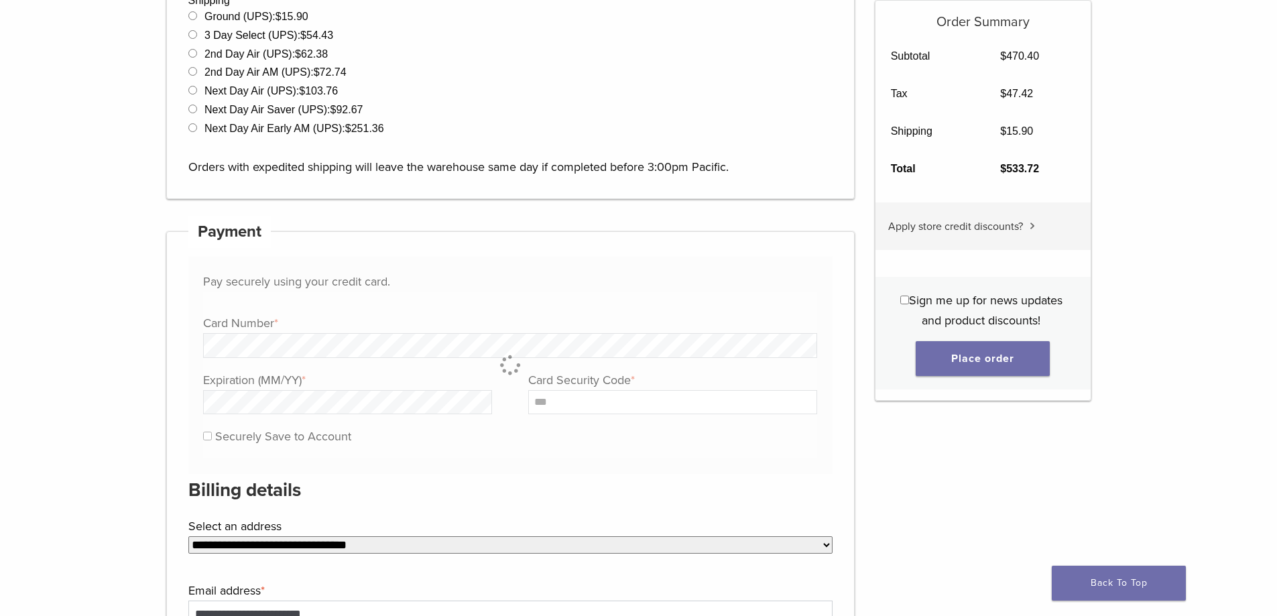
scroll to position [603, 0]
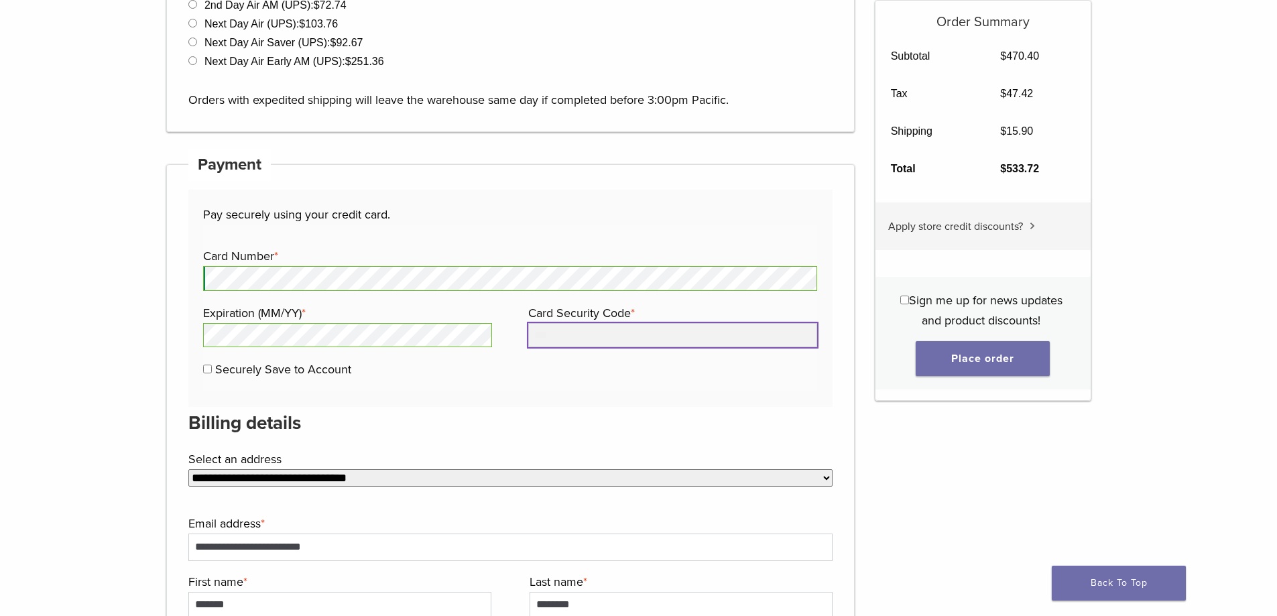
click at [554, 344] on input "Card Security Code *" at bounding box center [672, 335] width 289 height 24
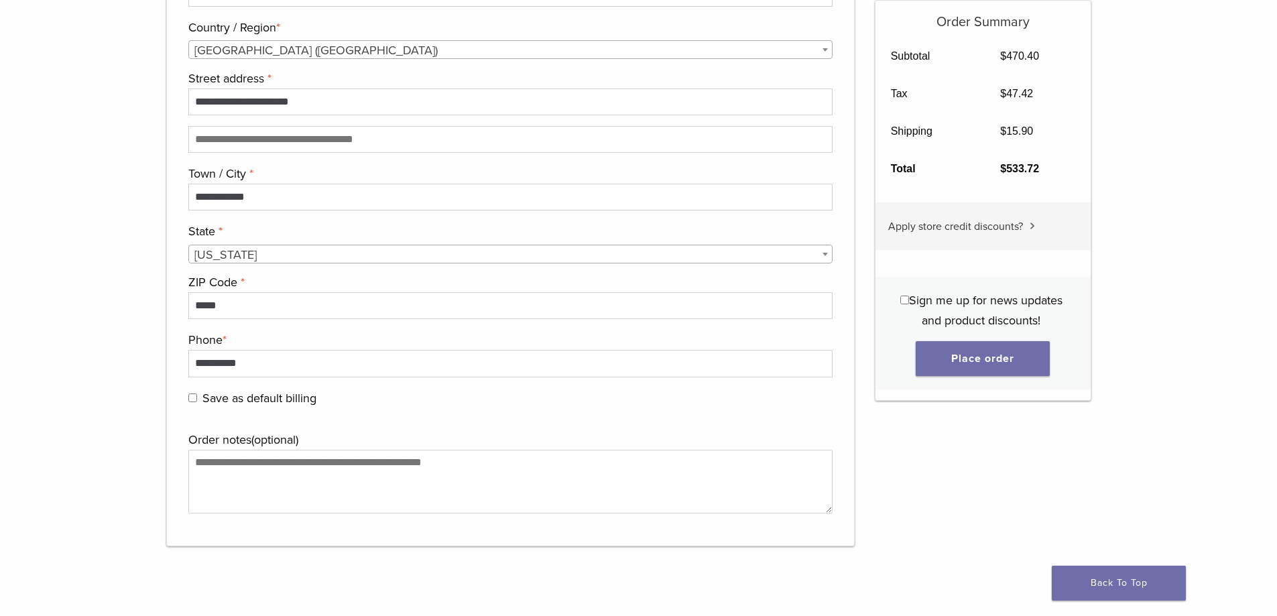
scroll to position [1273, 0]
type input "****"
click at [995, 357] on button "Place order" at bounding box center [982, 358] width 134 height 35
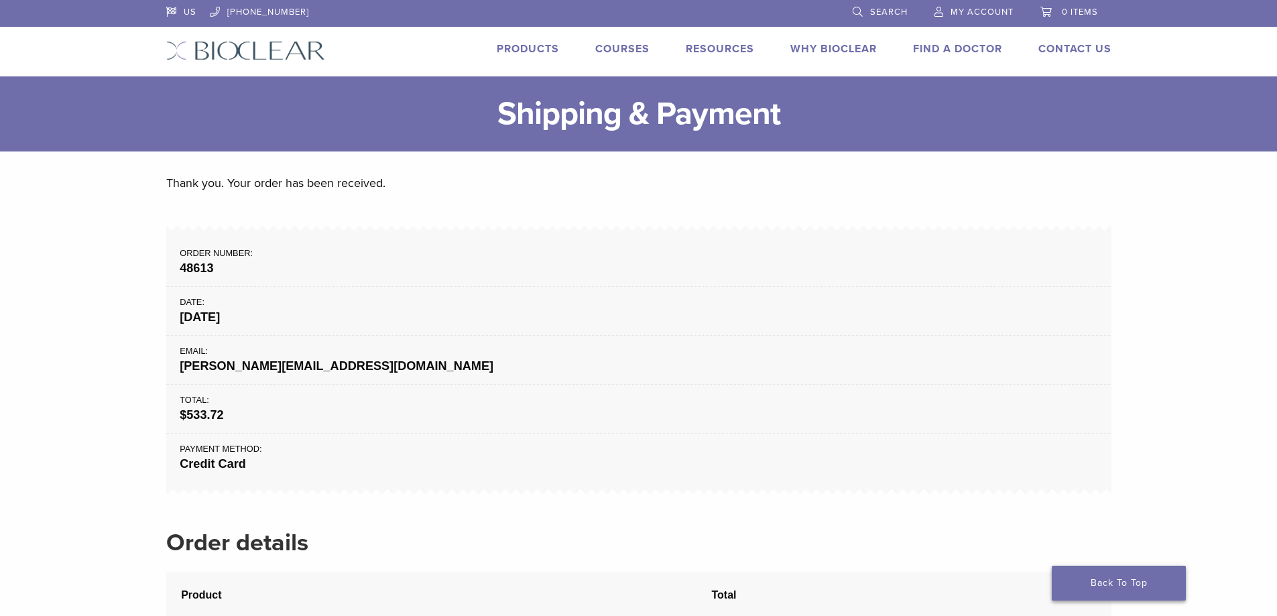
click at [1129, 576] on link "Back To Top" at bounding box center [1118, 583] width 134 height 35
click at [1173, 212] on main "Thank you. Your order has been received. Order number: 48613 Date: August 28, 2…" at bounding box center [638, 616] width 1277 height 930
click at [828, 184] on p "Thank you. Your order has been received." at bounding box center [638, 183] width 945 height 20
click at [702, 135] on h1 "Shipping & Payment" at bounding box center [638, 113] width 1277 height 75
click at [660, 287] on li "Date: August 28, 2025" at bounding box center [638, 311] width 945 height 49
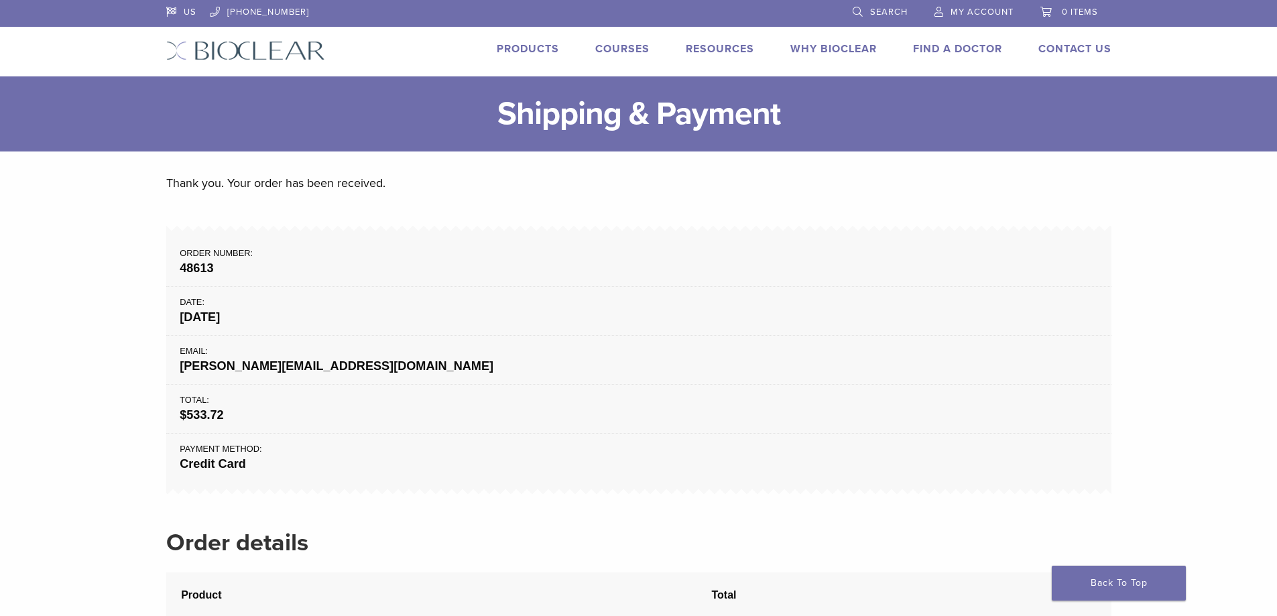
drag, startPoint x: 657, startPoint y: 323, endPoint x: 655, endPoint y: 405, distance: 81.8
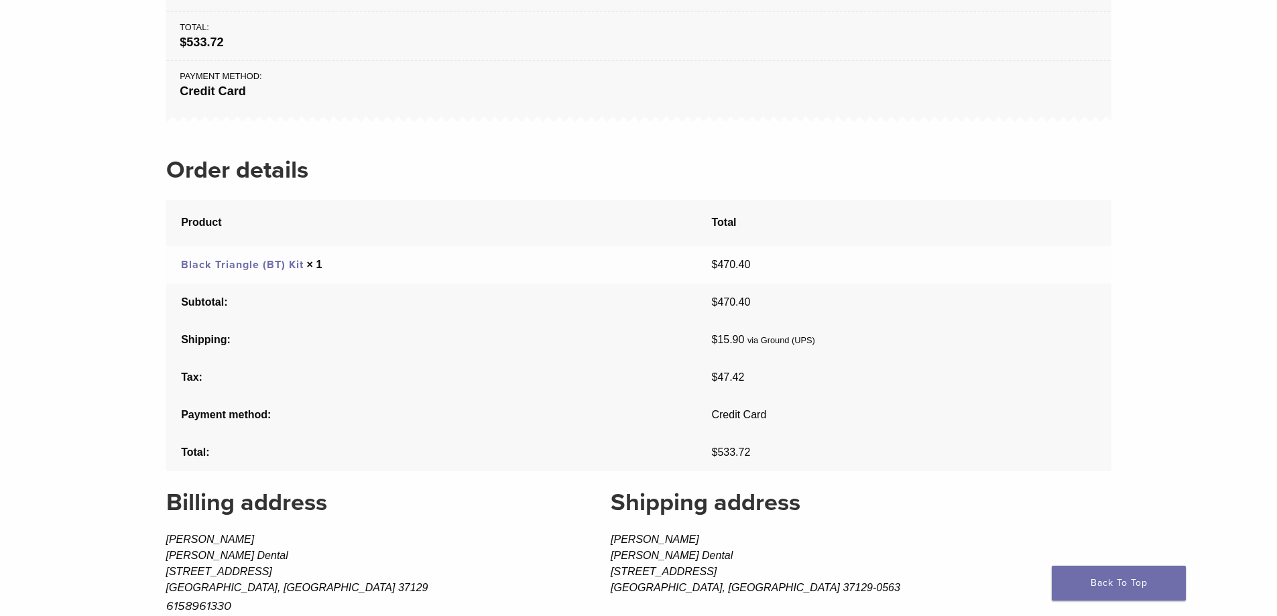
scroll to position [603, 0]
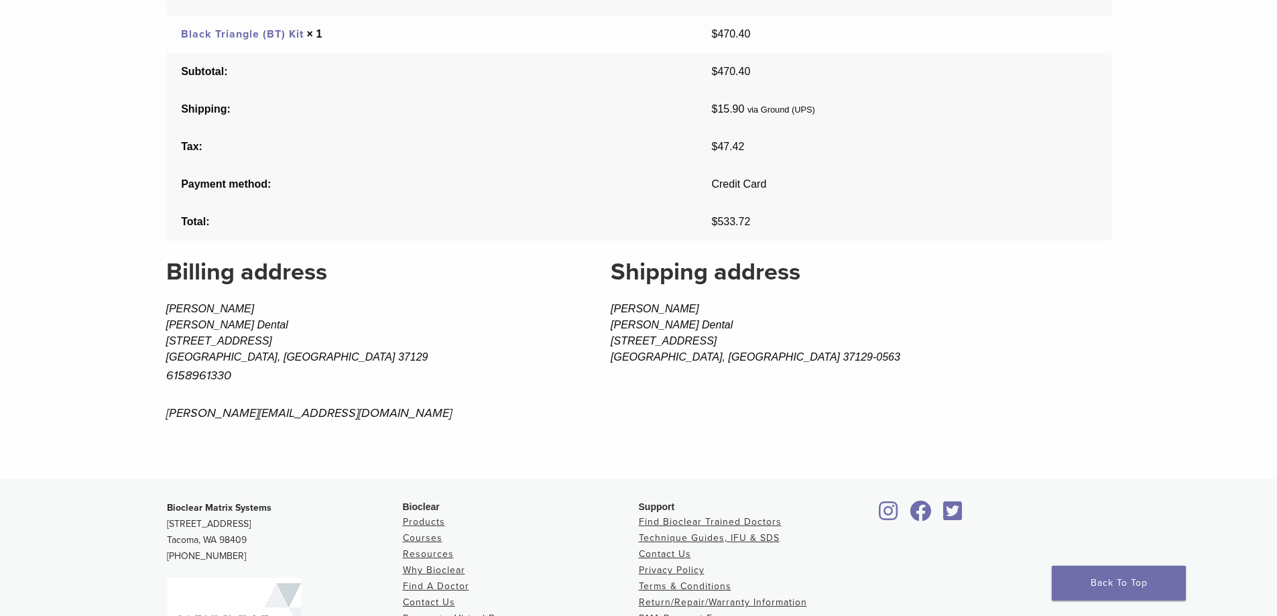
click at [968, 296] on div "Shipping address Michael Starbody Starbody Dental 122 HERITAGE PARK DR MURFREES…" at bounding box center [861, 318] width 500 height 125
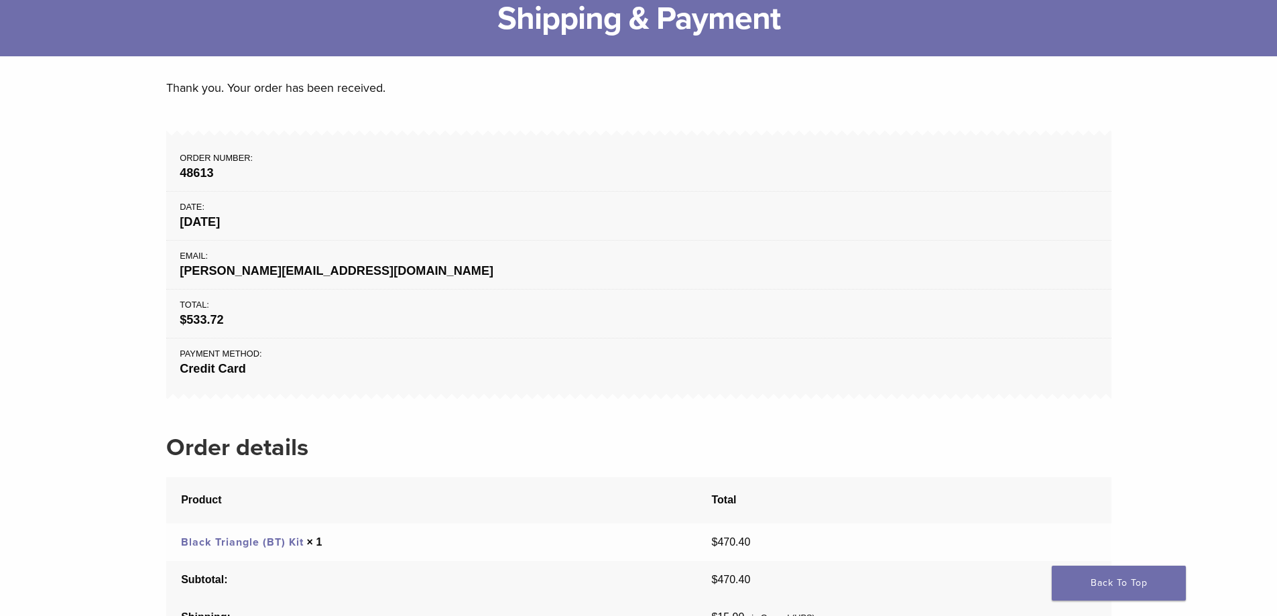
scroll to position [0, 0]
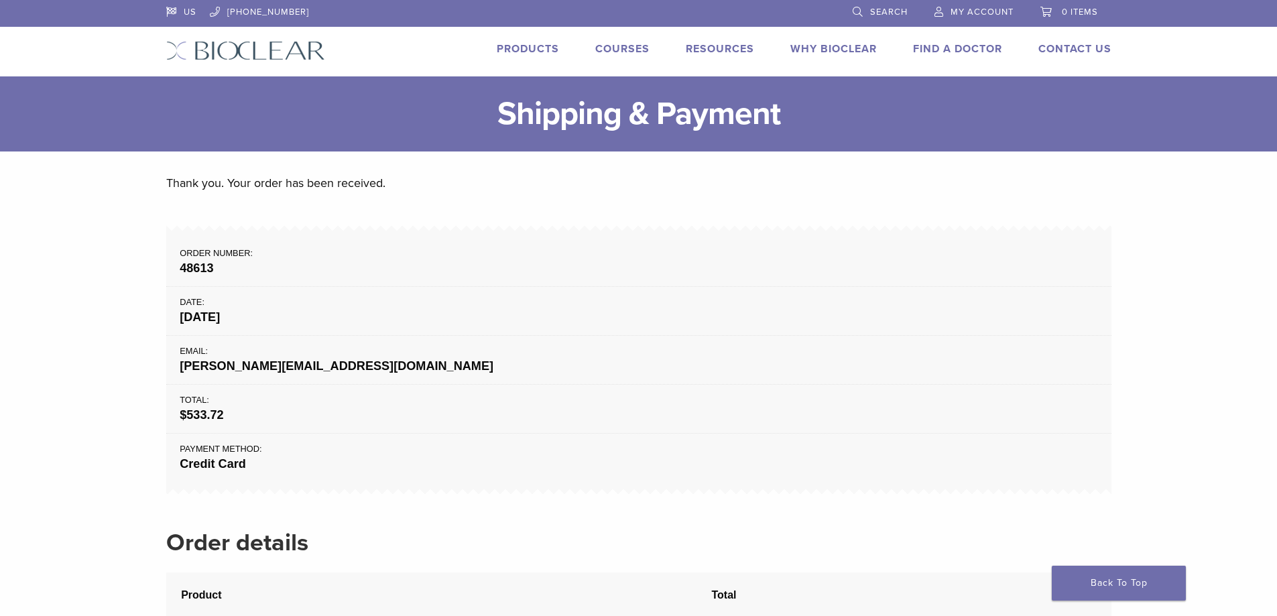
click at [967, 11] on span "My Account" at bounding box center [981, 12] width 63 height 11
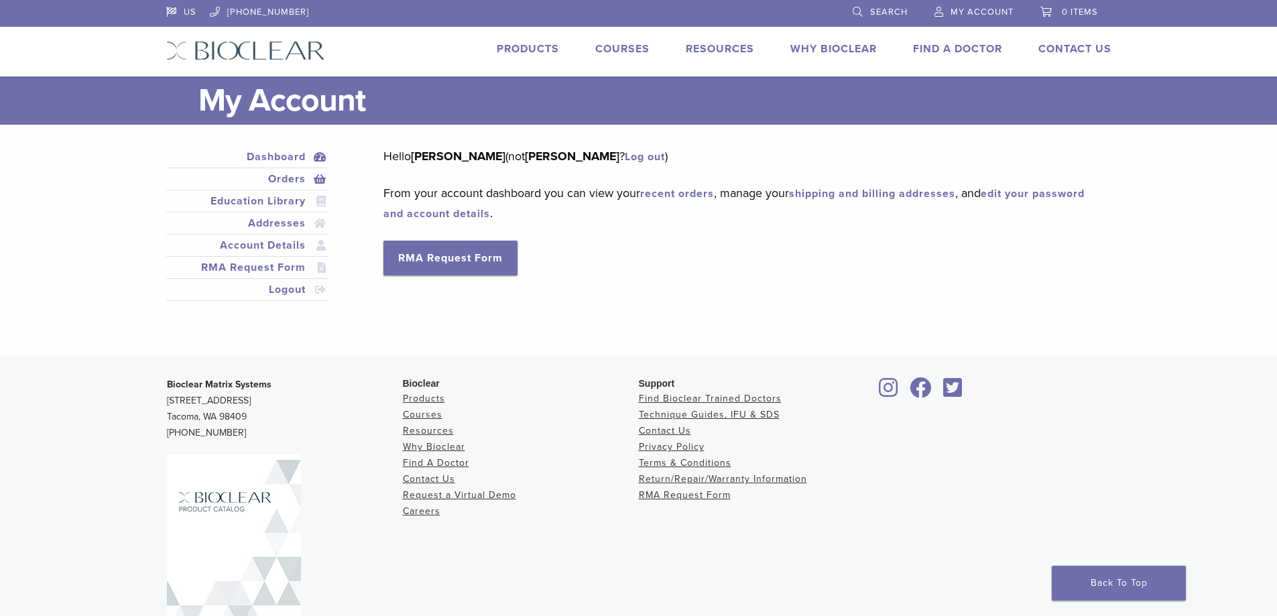
click at [283, 179] on link "Orders" at bounding box center [248, 179] width 158 height 16
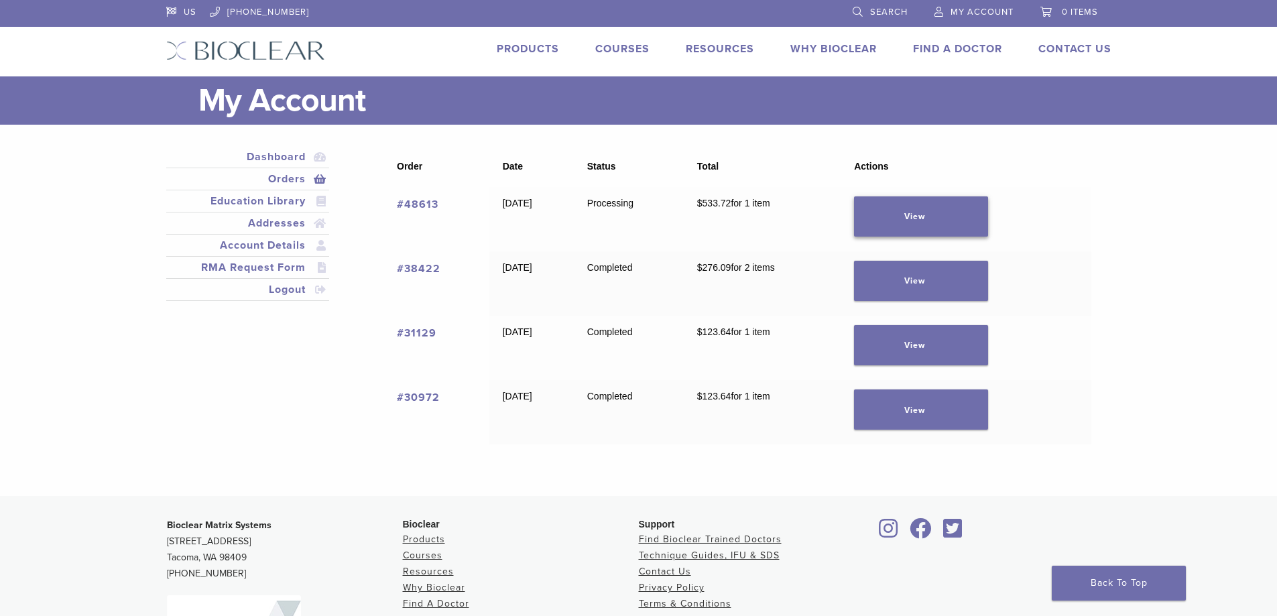
click at [932, 217] on link "View" at bounding box center [921, 216] width 134 height 40
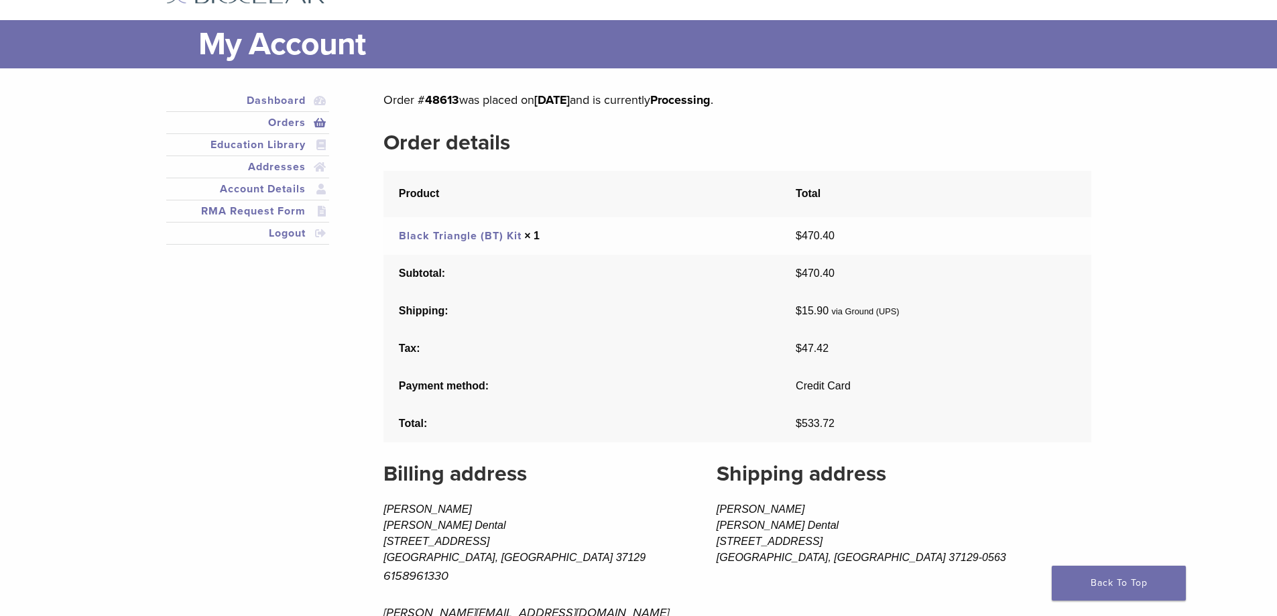
scroll to position [54, 0]
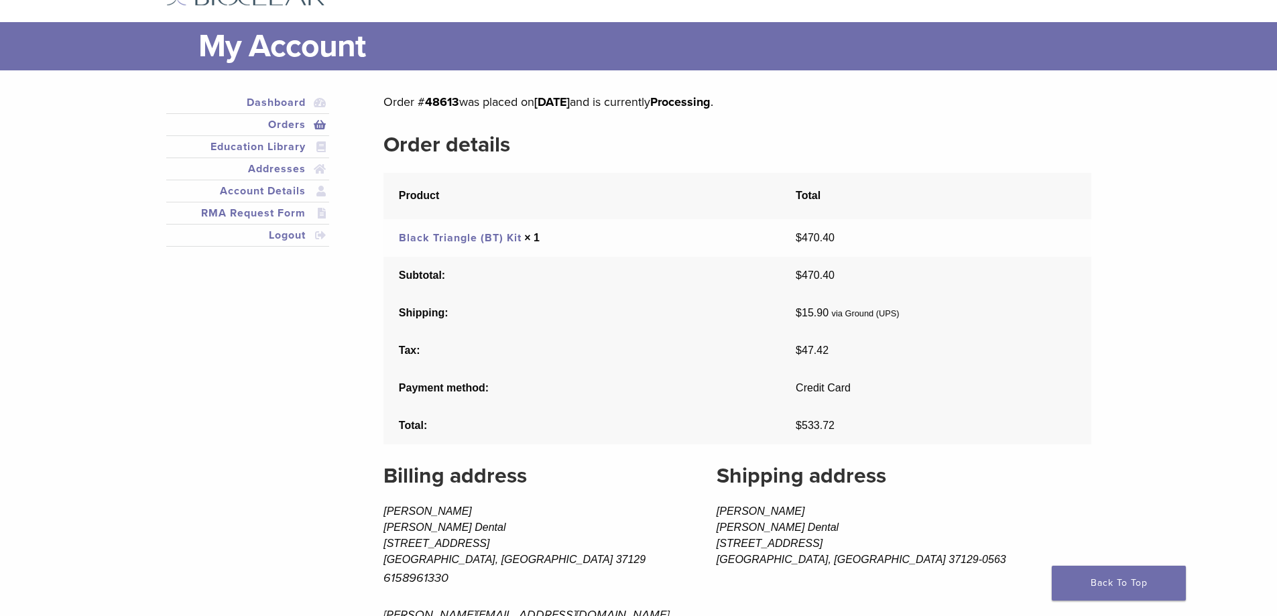
click at [990, 222] on td "$ 470.40" at bounding box center [935, 238] width 310 height 38
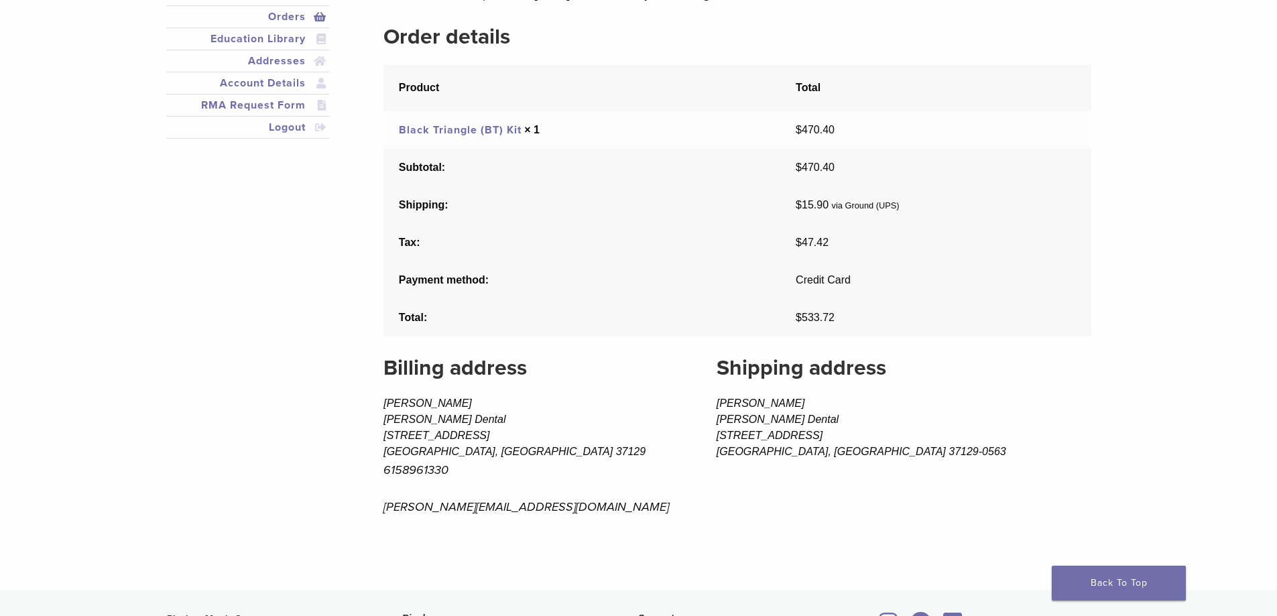
scroll to position [188, 0]
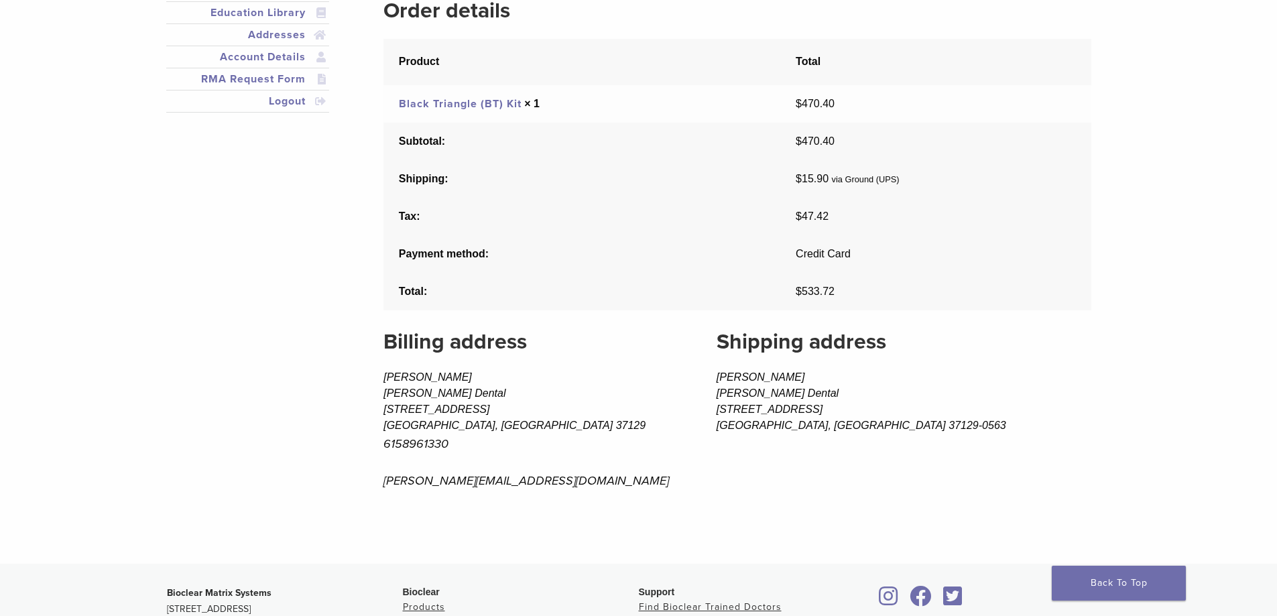
drag, startPoint x: 700, startPoint y: 444, endPoint x: 678, endPoint y: 434, distance: 24.3
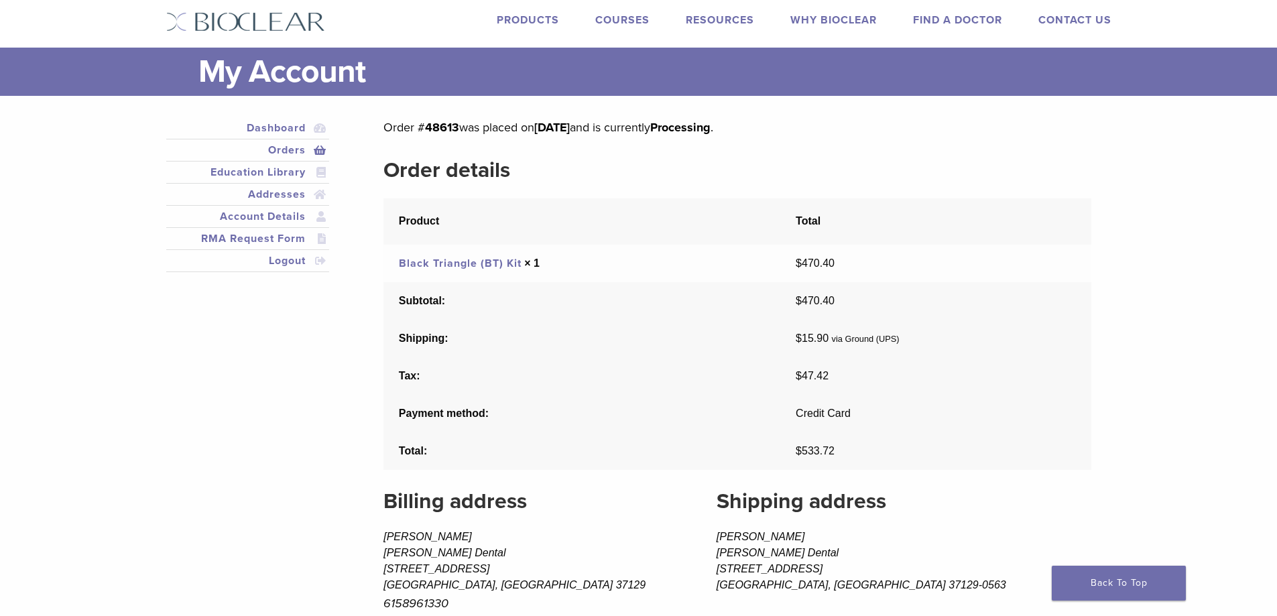
scroll to position [0, 0]
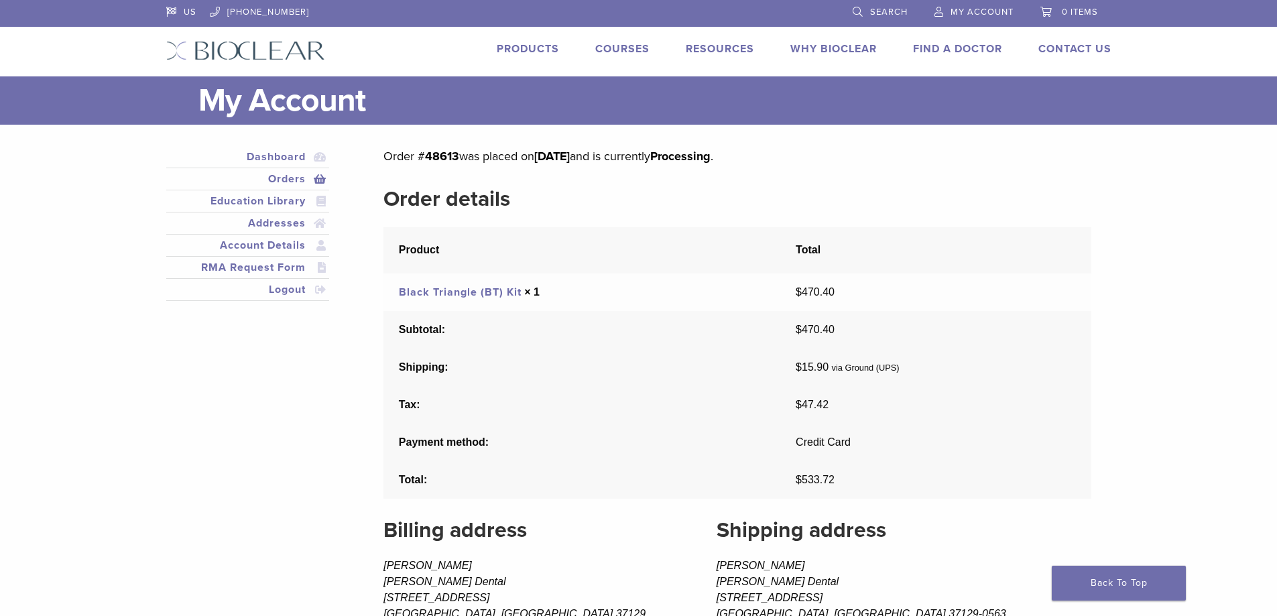
click at [426, 229] on th "Product" at bounding box center [581, 250] width 397 height 46
